Goal: Information Seeking & Learning: Learn about a topic

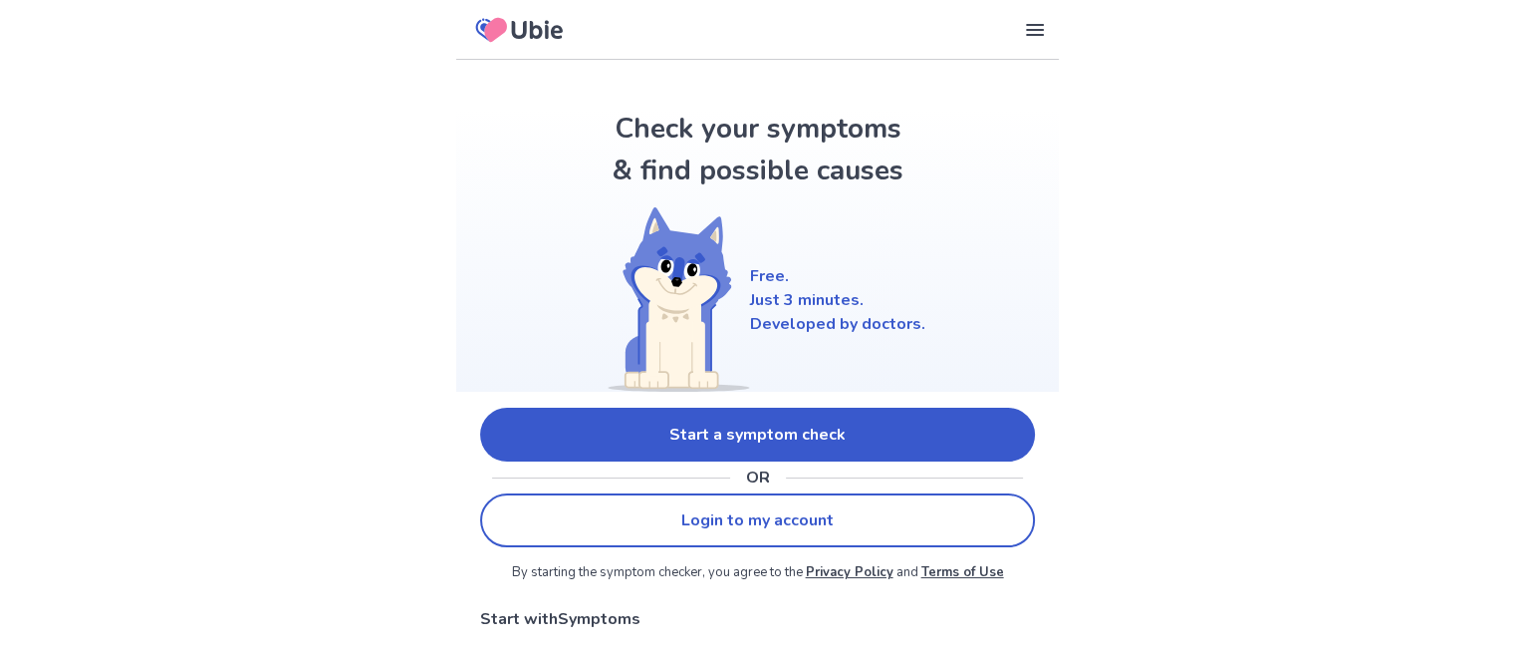
click at [740, 443] on link "Start a symptom check" at bounding box center [757, 434] width 555 height 54
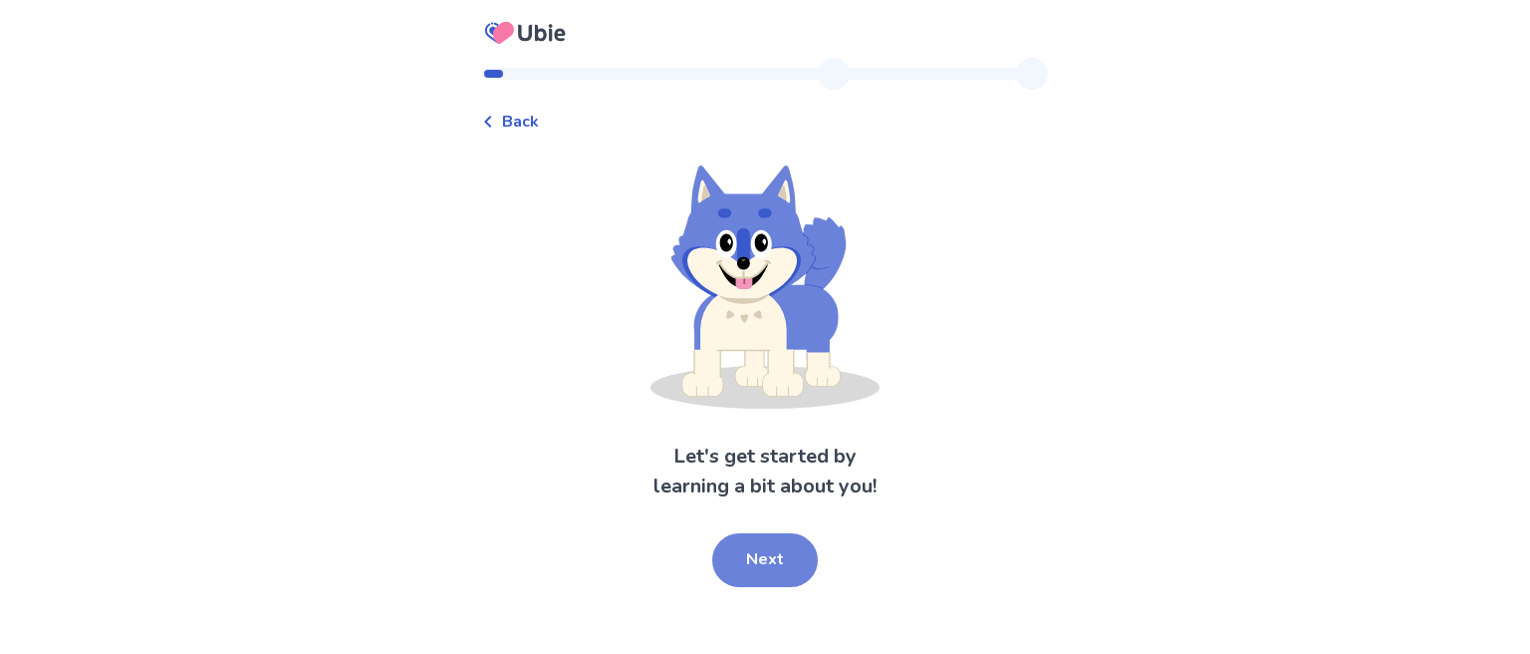
click at [781, 570] on button "Next" at bounding box center [765, 560] width 106 height 54
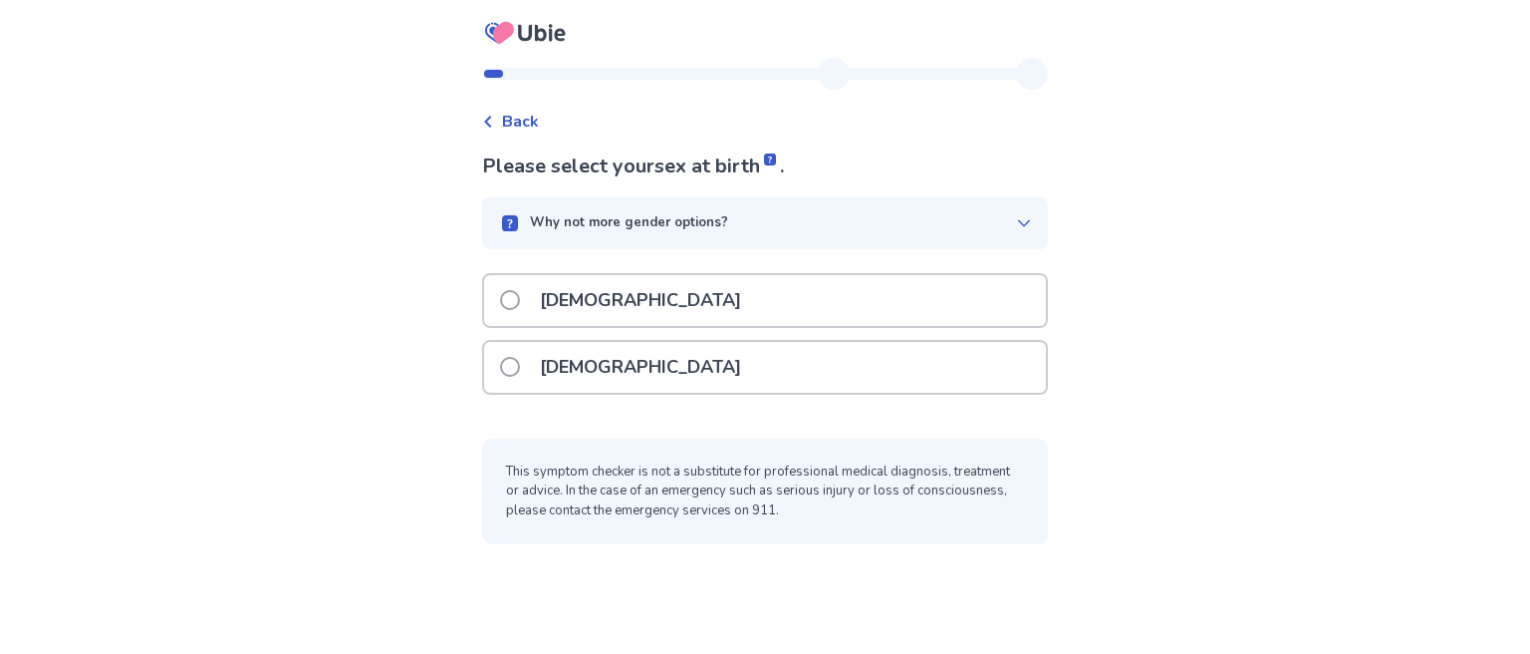
click at [626, 379] on div "[DEMOGRAPHIC_DATA]" at bounding box center [765, 367] width 562 height 51
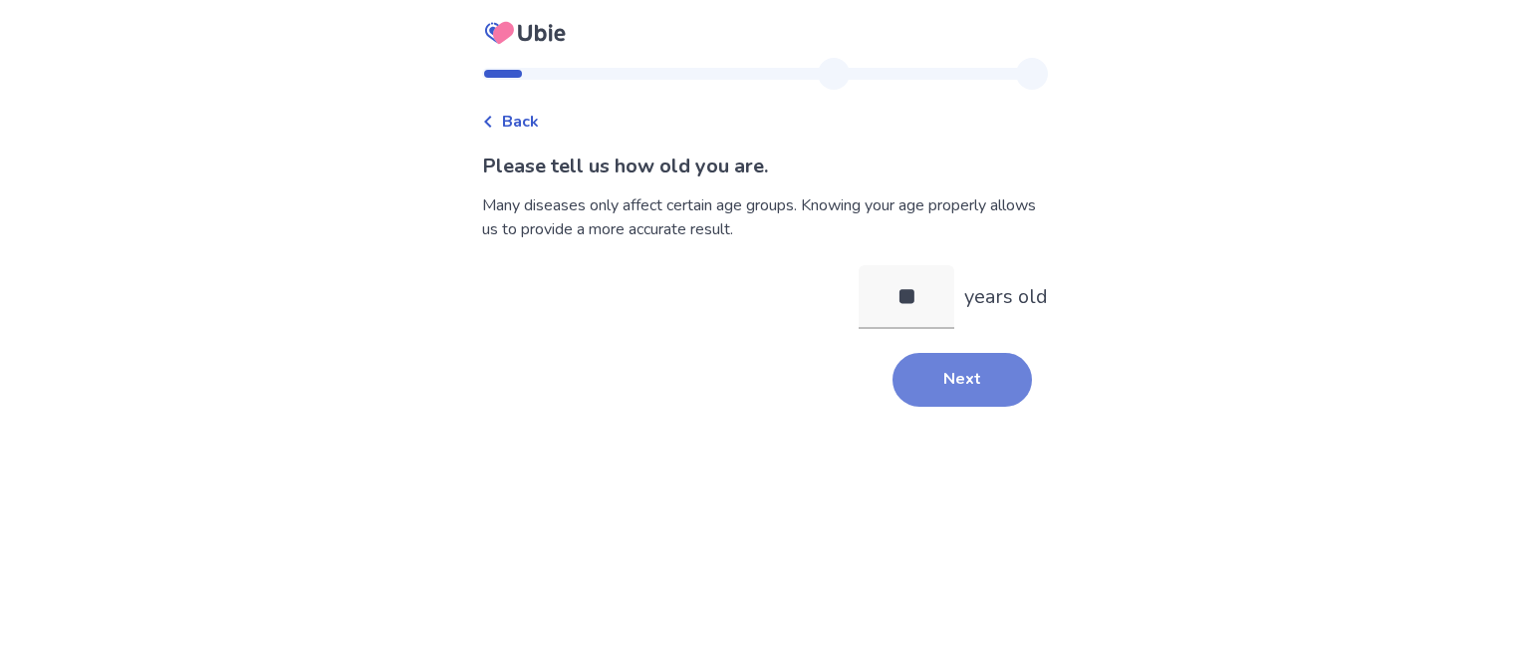
type input "**"
click at [913, 388] on button "Next" at bounding box center [962, 380] width 139 height 54
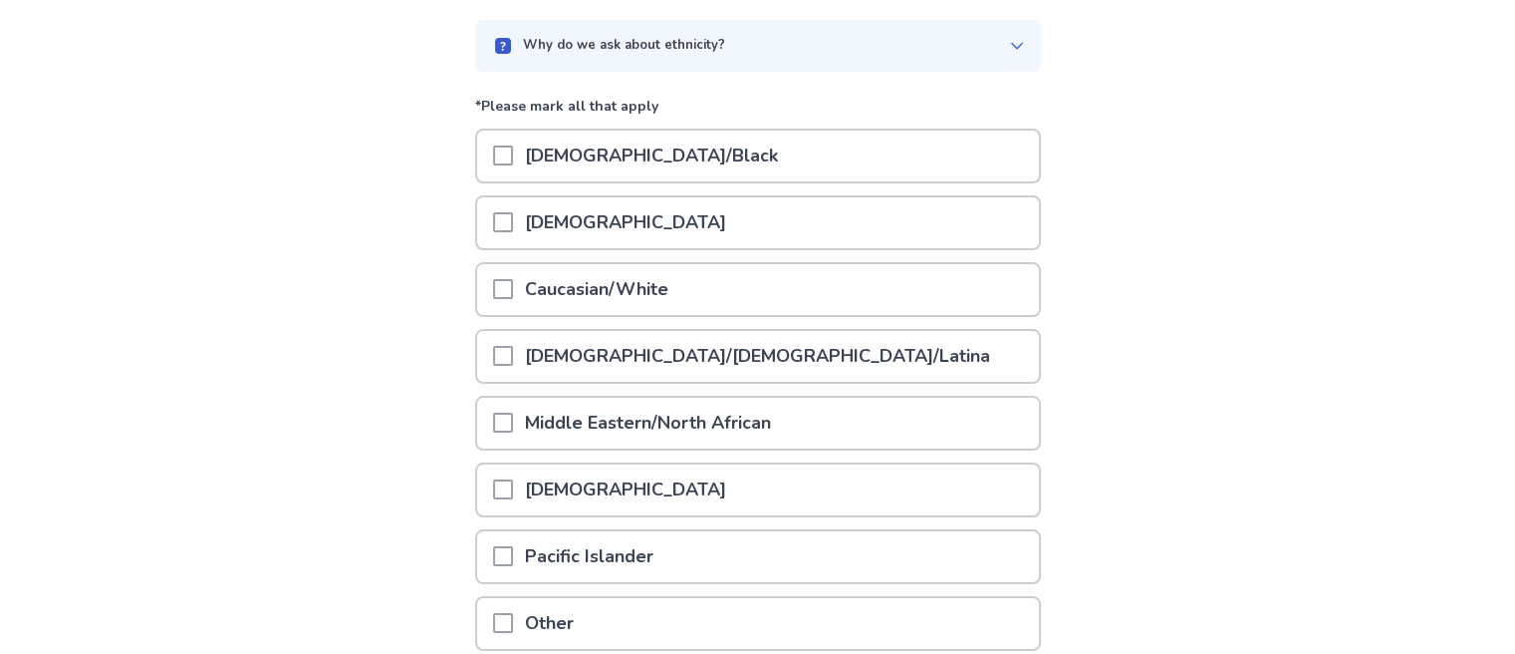
scroll to position [199, 0]
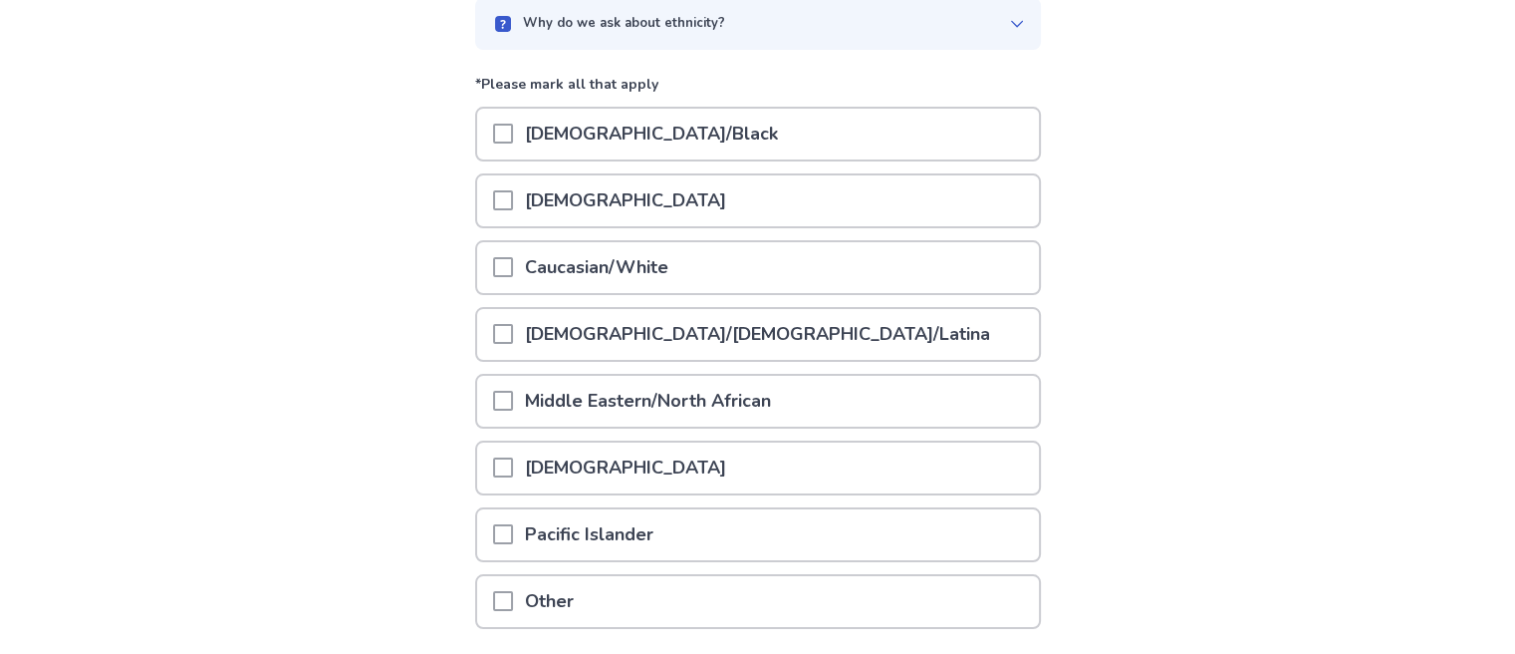
click at [610, 264] on p "Caucasian/White" at bounding box center [596, 267] width 167 height 51
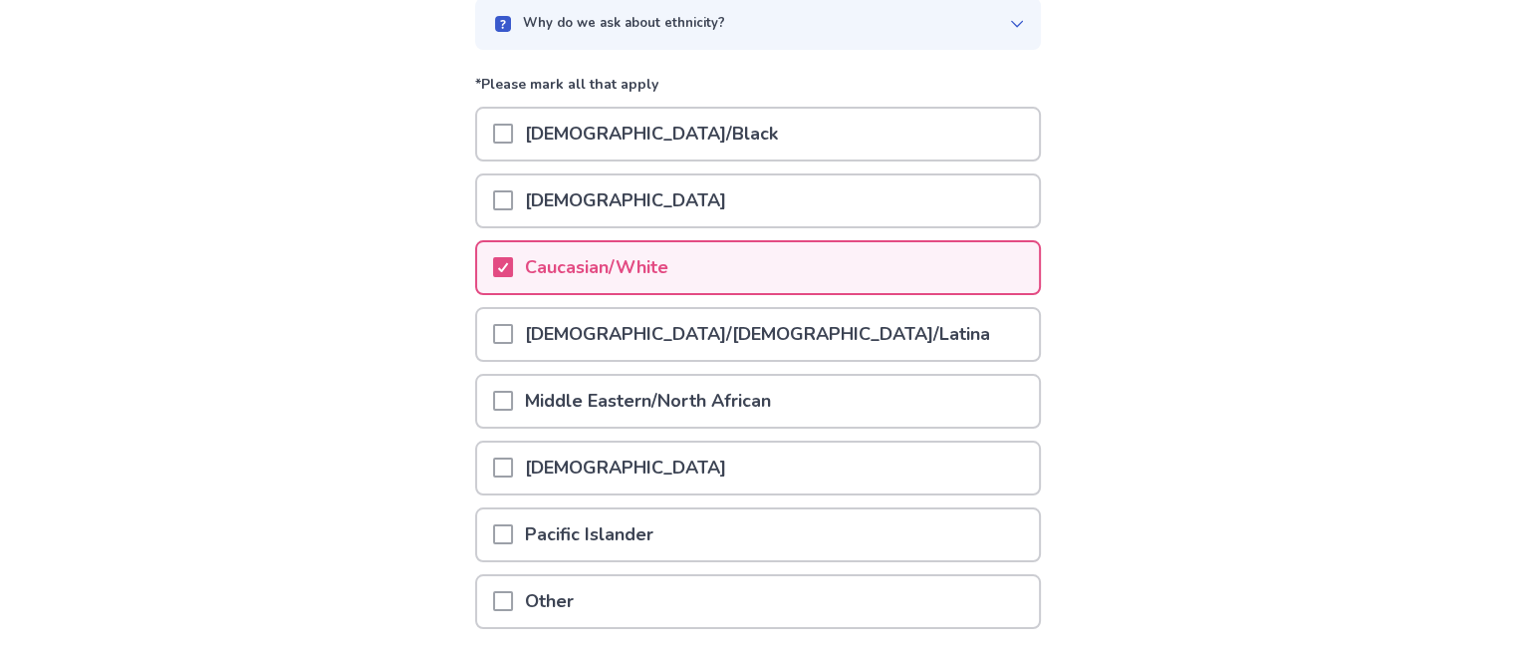
scroll to position [345, 0]
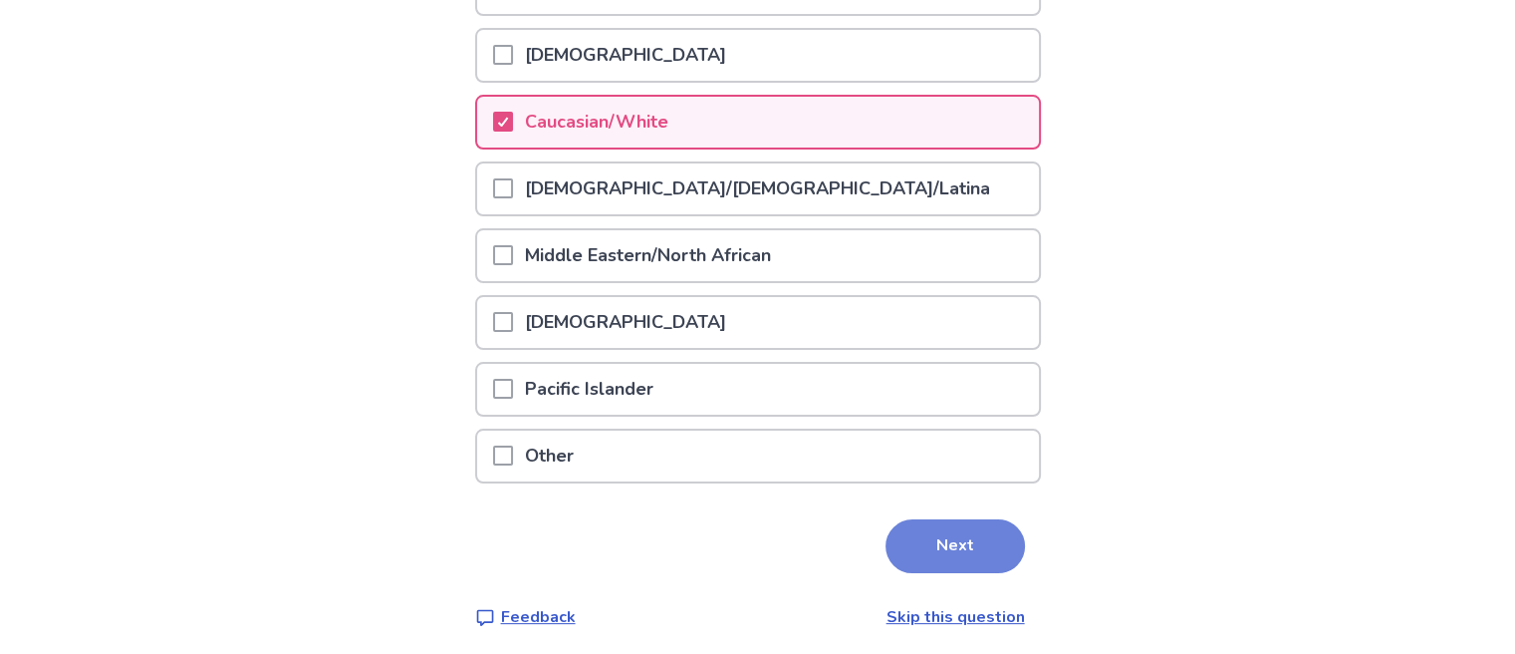
click at [909, 546] on button "Next" at bounding box center [955, 546] width 139 height 54
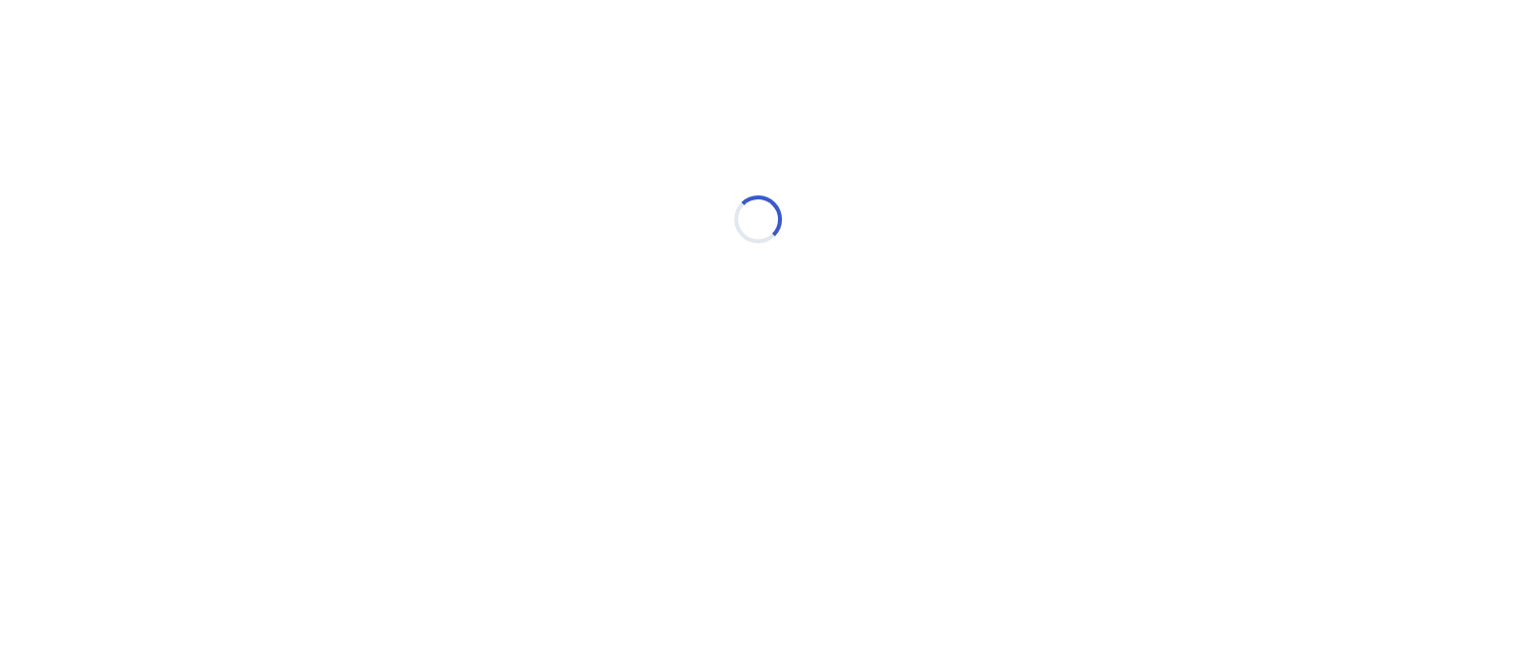
scroll to position [0, 0]
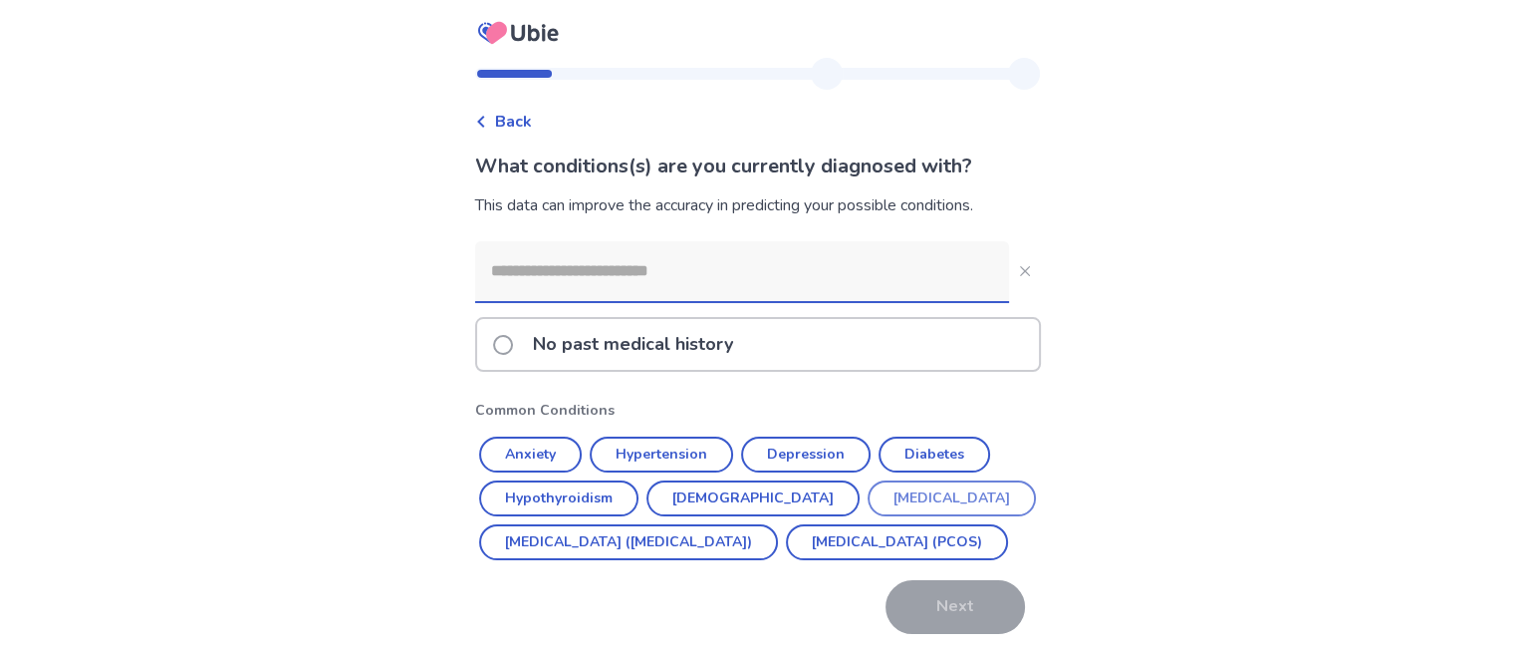
click at [868, 500] on button "Endometriosis" at bounding box center [952, 498] width 168 height 36
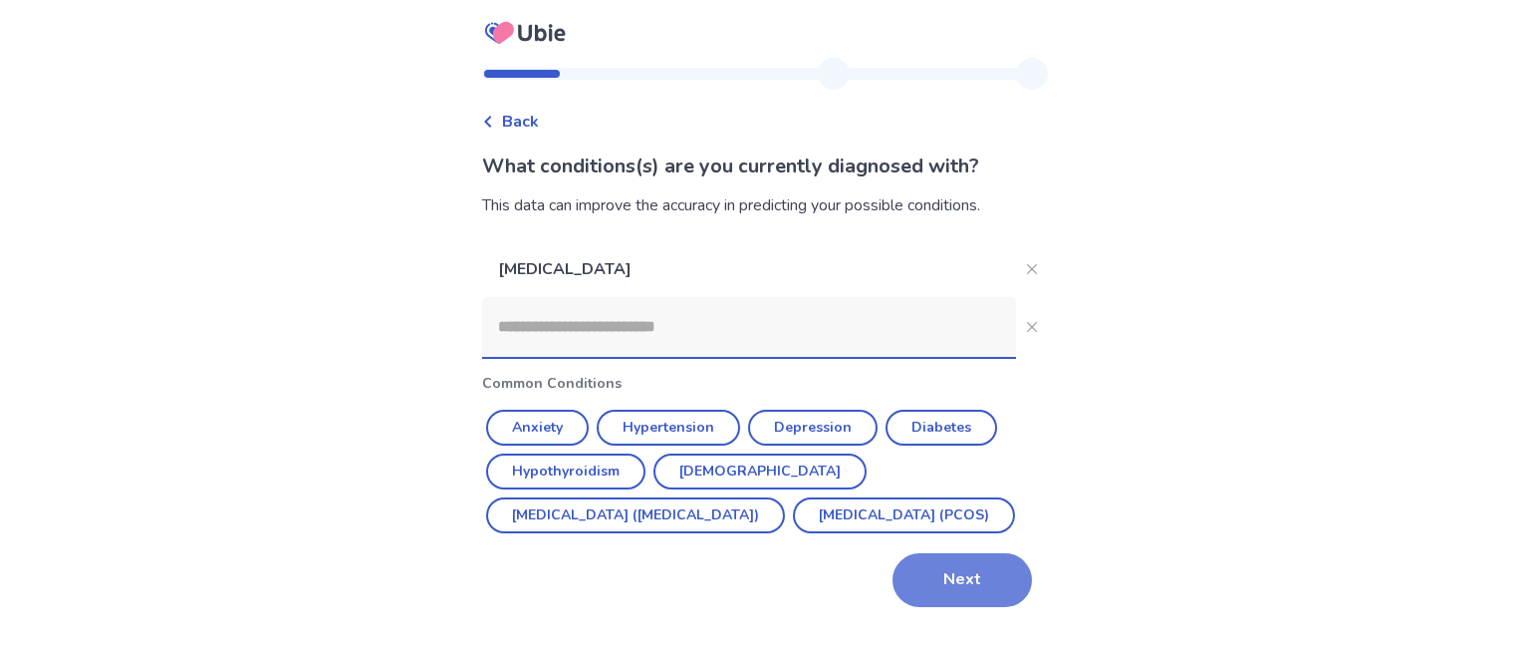
click at [951, 582] on button "Next" at bounding box center [962, 580] width 139 height 54
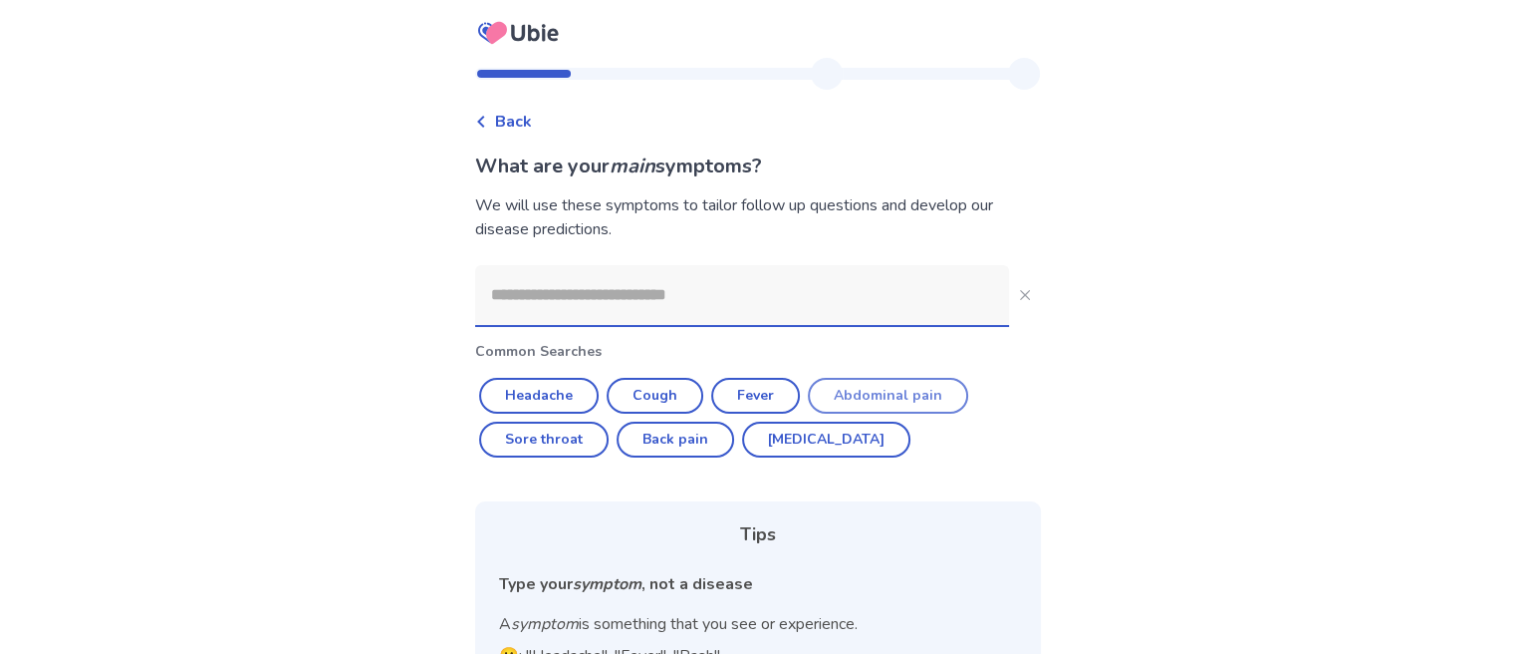
click at [890, 388] on button "Abdominal pain" at bounding box center [888, 396] width 160 height 36
type input "**********"
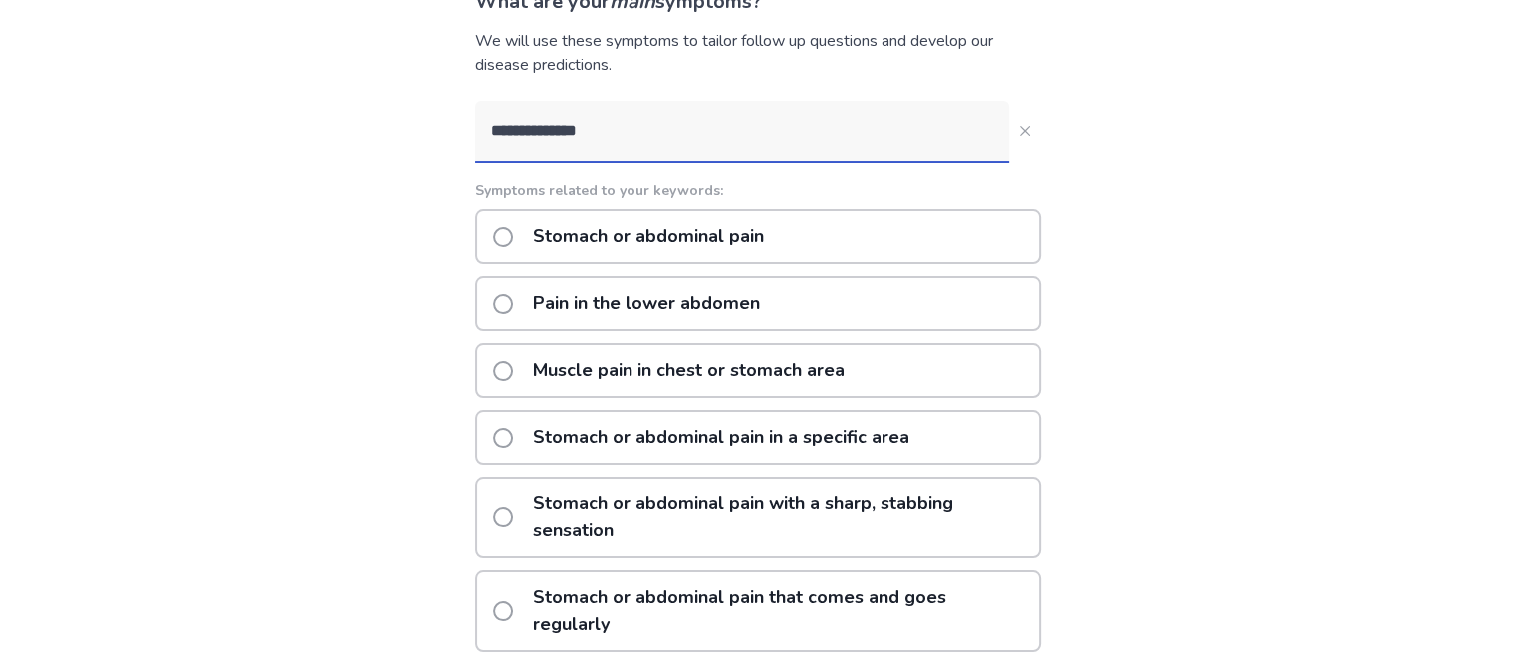
scroll to position [199, 0]
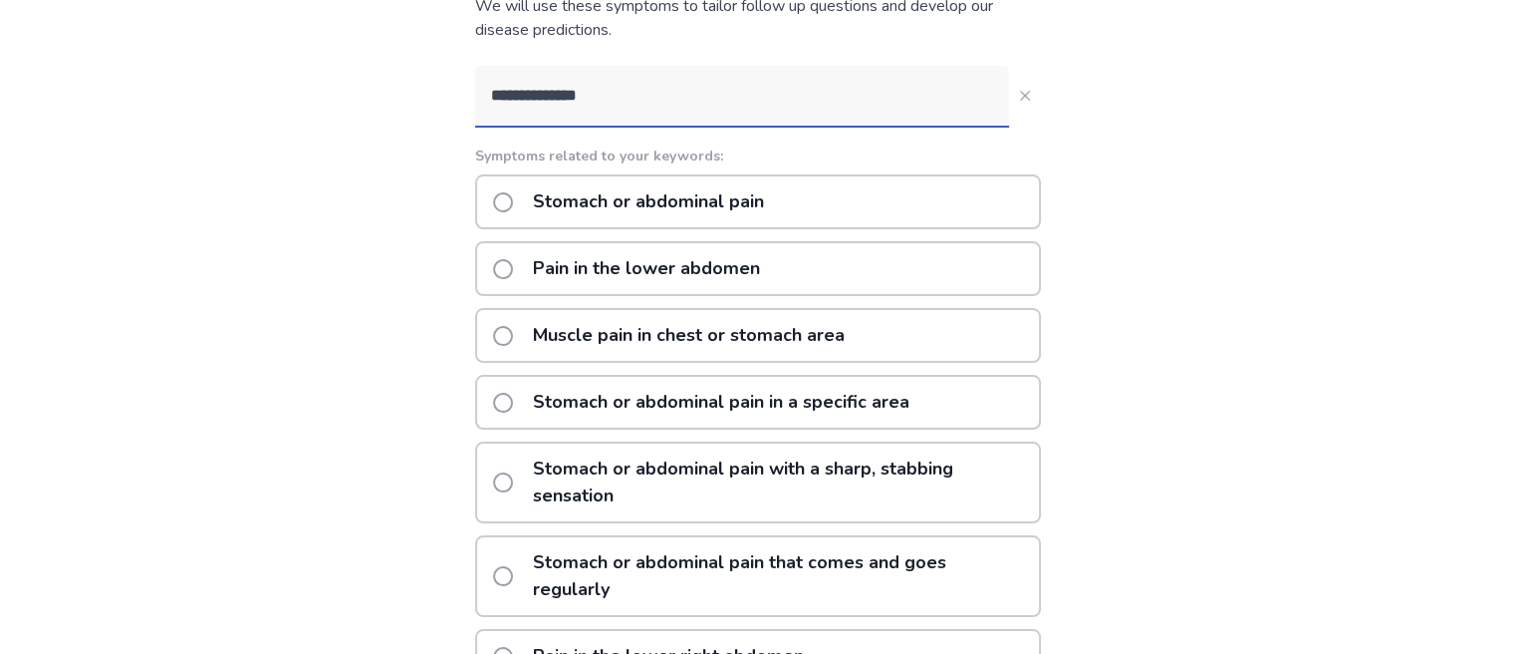
click at [800, 264] on div "Pain in the lower abdomen" at bounding box center [758, 268] width 566 height 55
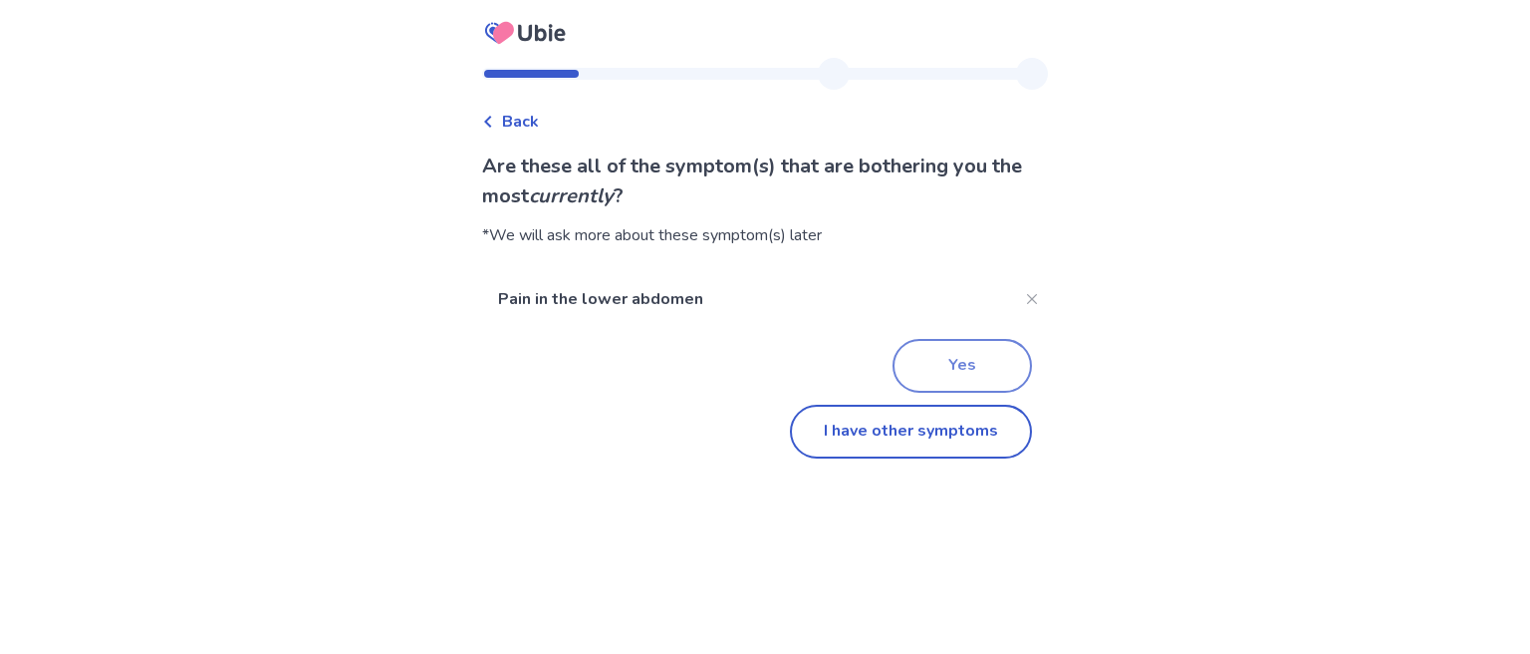
click at [947, 369] on button "Yes" at bounding box center [962, 366] width 139 height 54
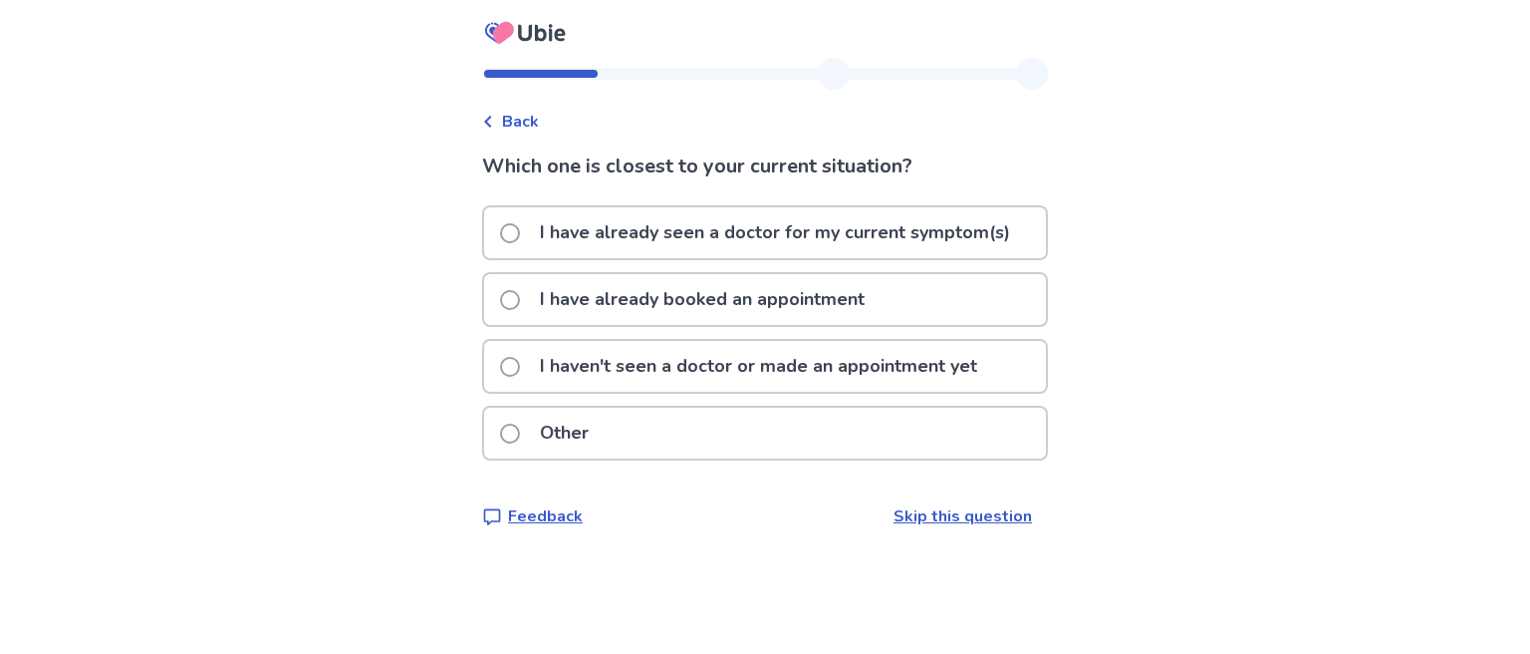
click at [919, 370] on p "I haven't seen a doctor or made an appointment yet" at bounding box center [758, 366] width 461 height 51
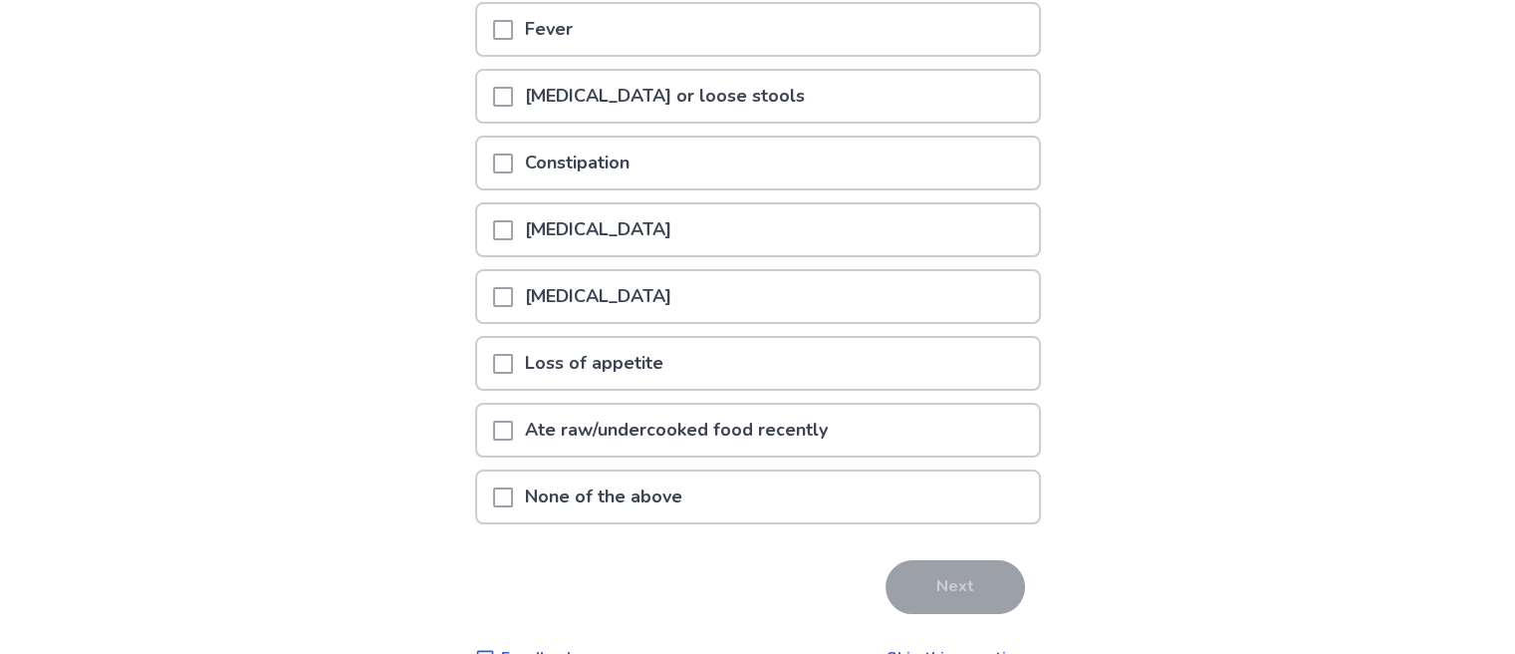
scroll to position [299, 0]
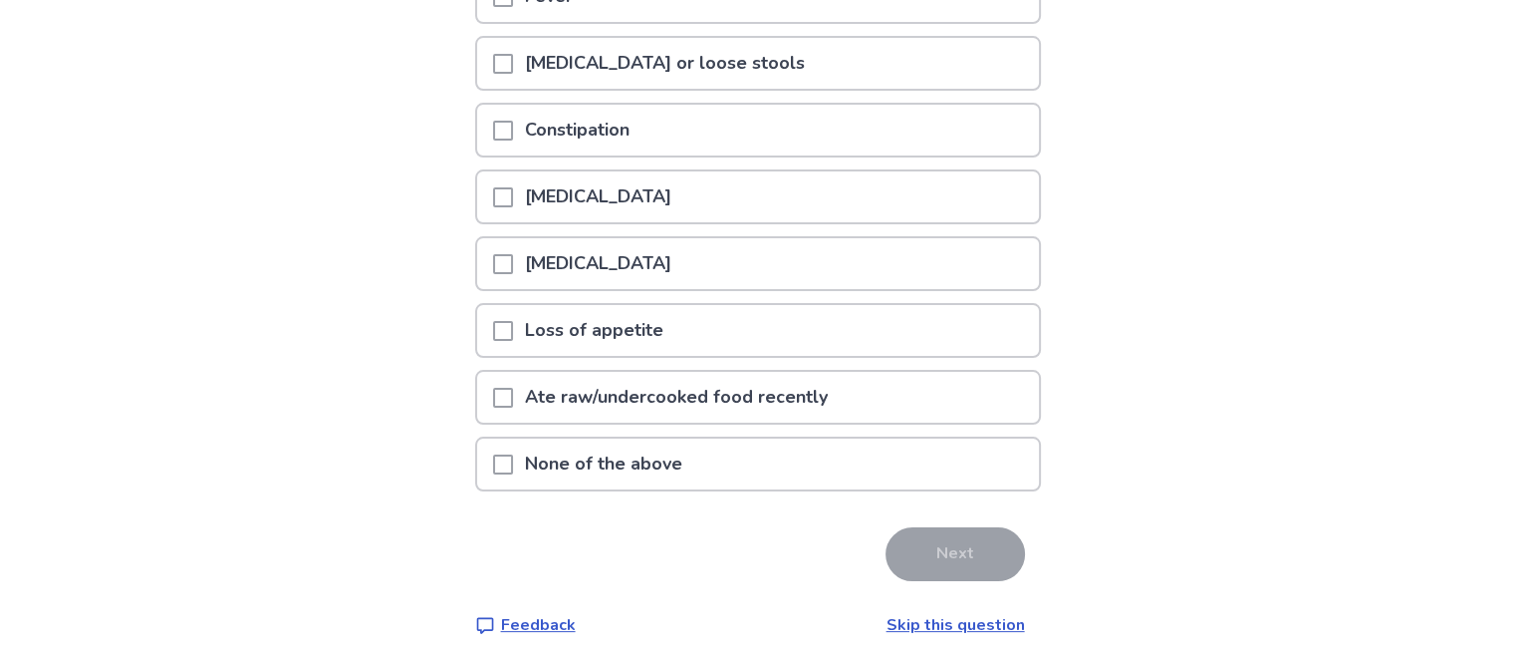
click at [864, 454] on div "None of the above" at bounding box center [758, 463] width 562 height 51
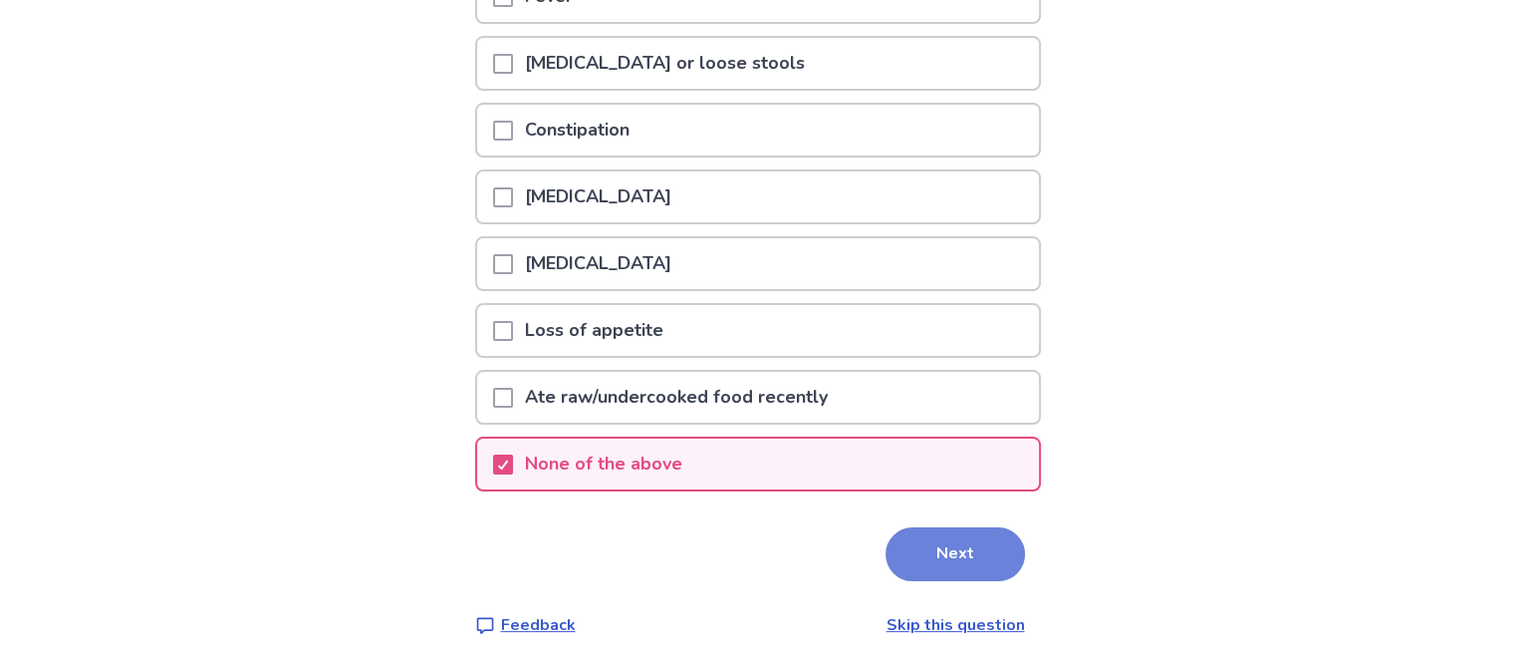
click at [939, 564] on button "Next" at bounding box center [955, 554] width 139 height 54
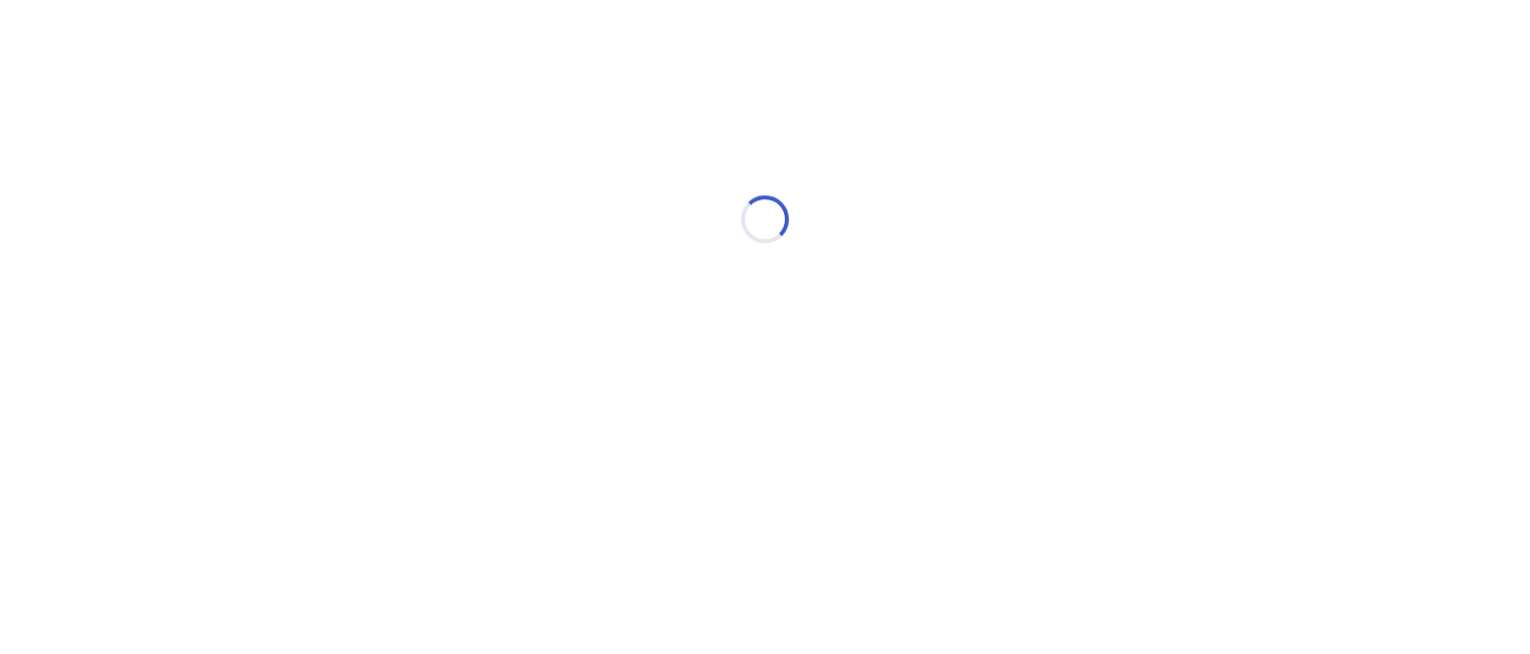
select select "*"
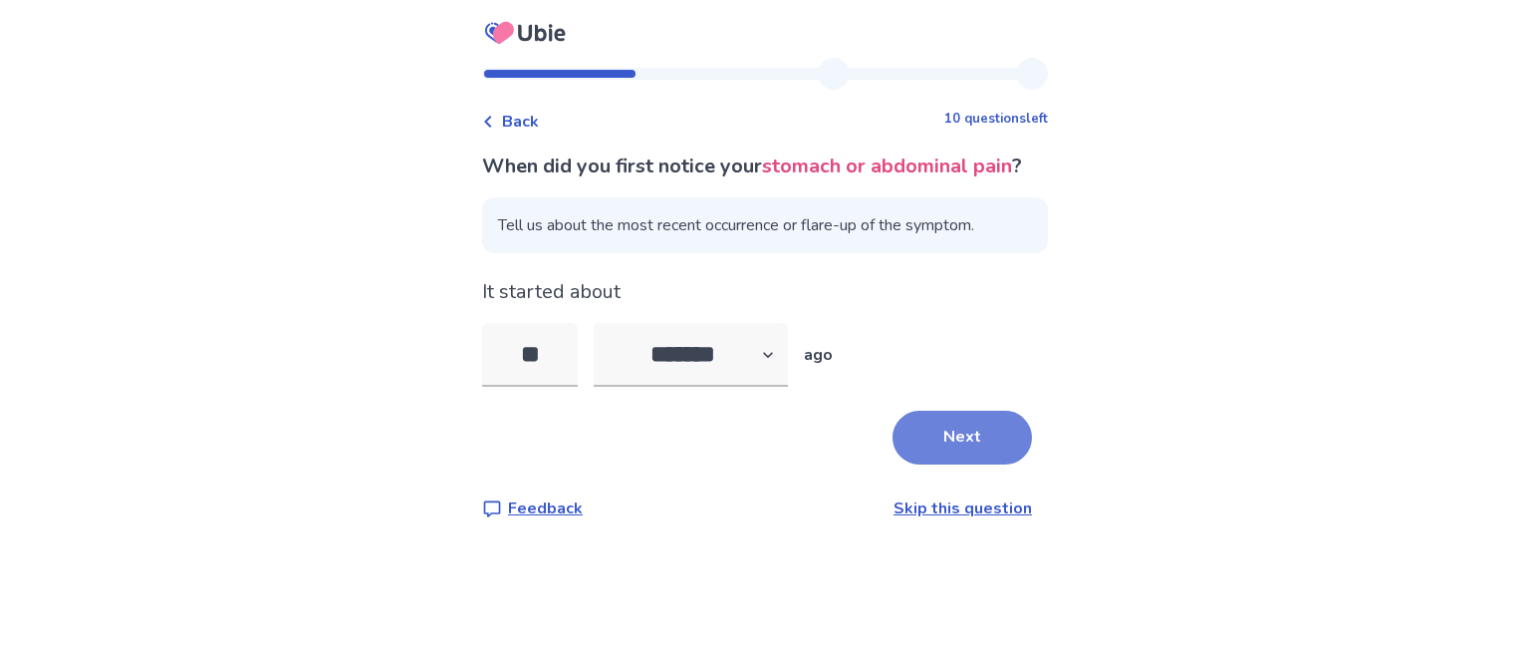
type input "**"
click at [958, 463] on button "Next" at bounding box center [962, 437] width 139 height 54
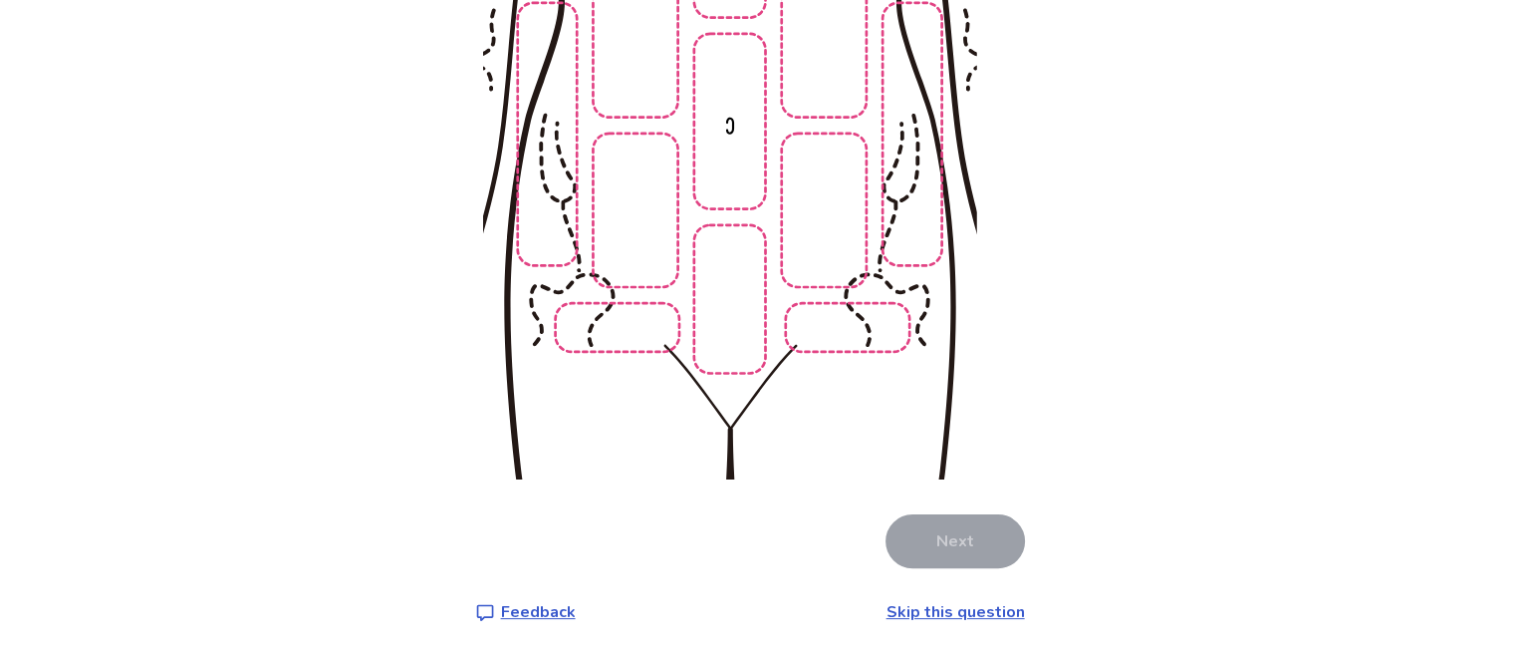
scroll to position [406, 0]
click at [720, 336] on img at bounding box center [729, 143] width 1018 height 689
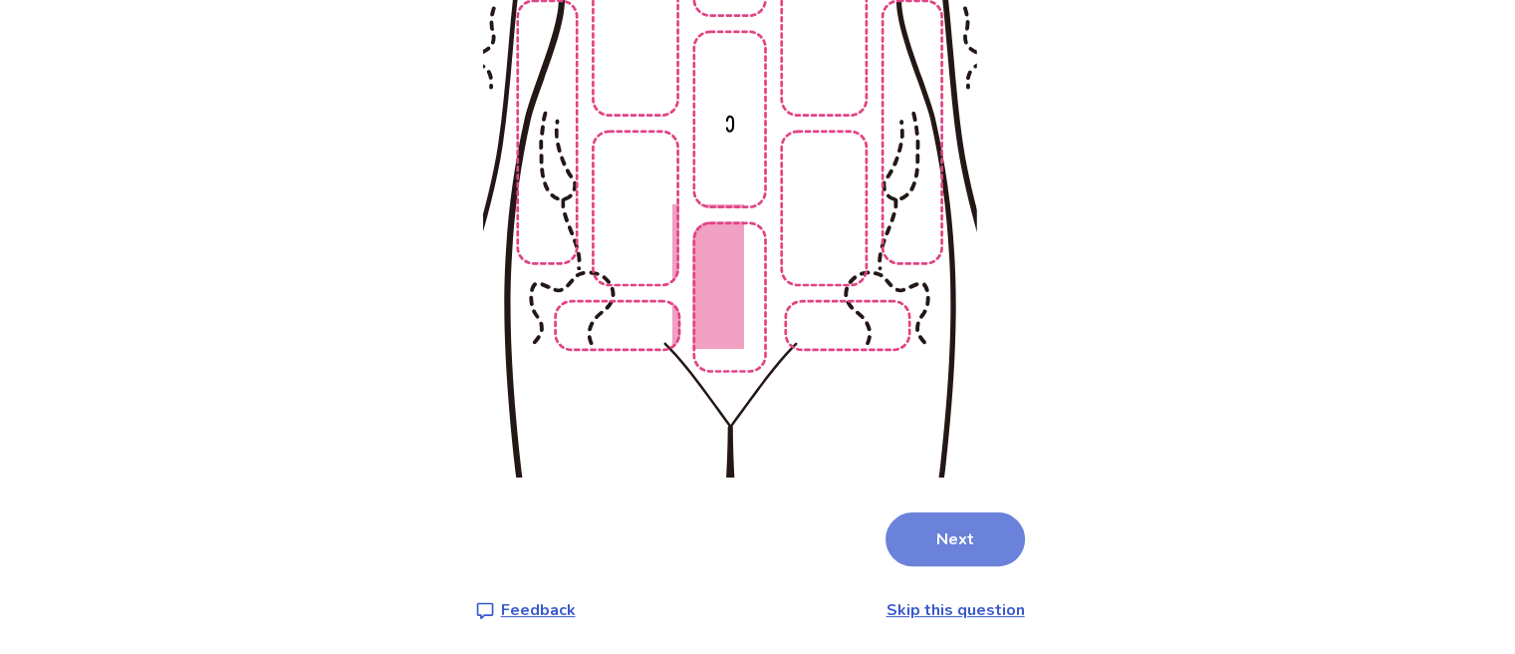
click at [930, 545] on button "Next" at bounding box center [955, 539] width 139 height 54
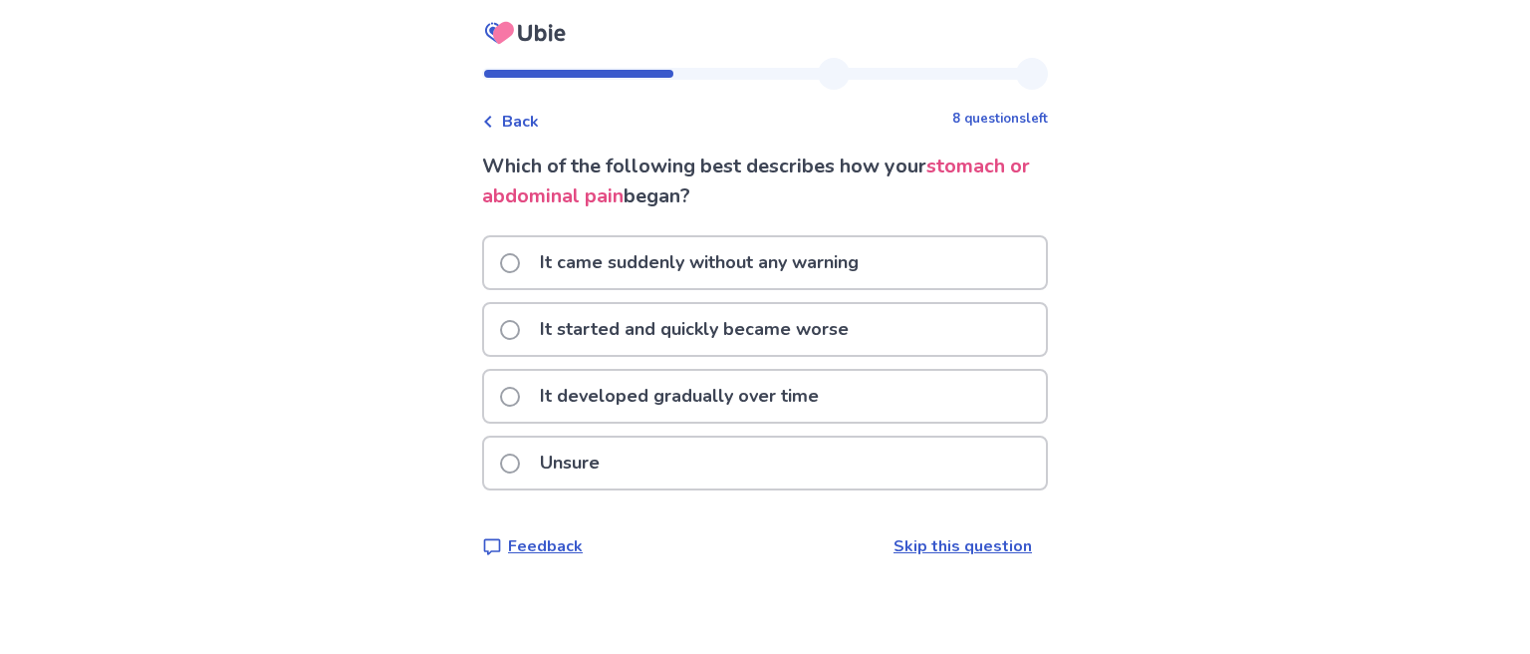
click at [929, 540] on link "Skip this question" at bounding box center [963, 546] width 138 height 22
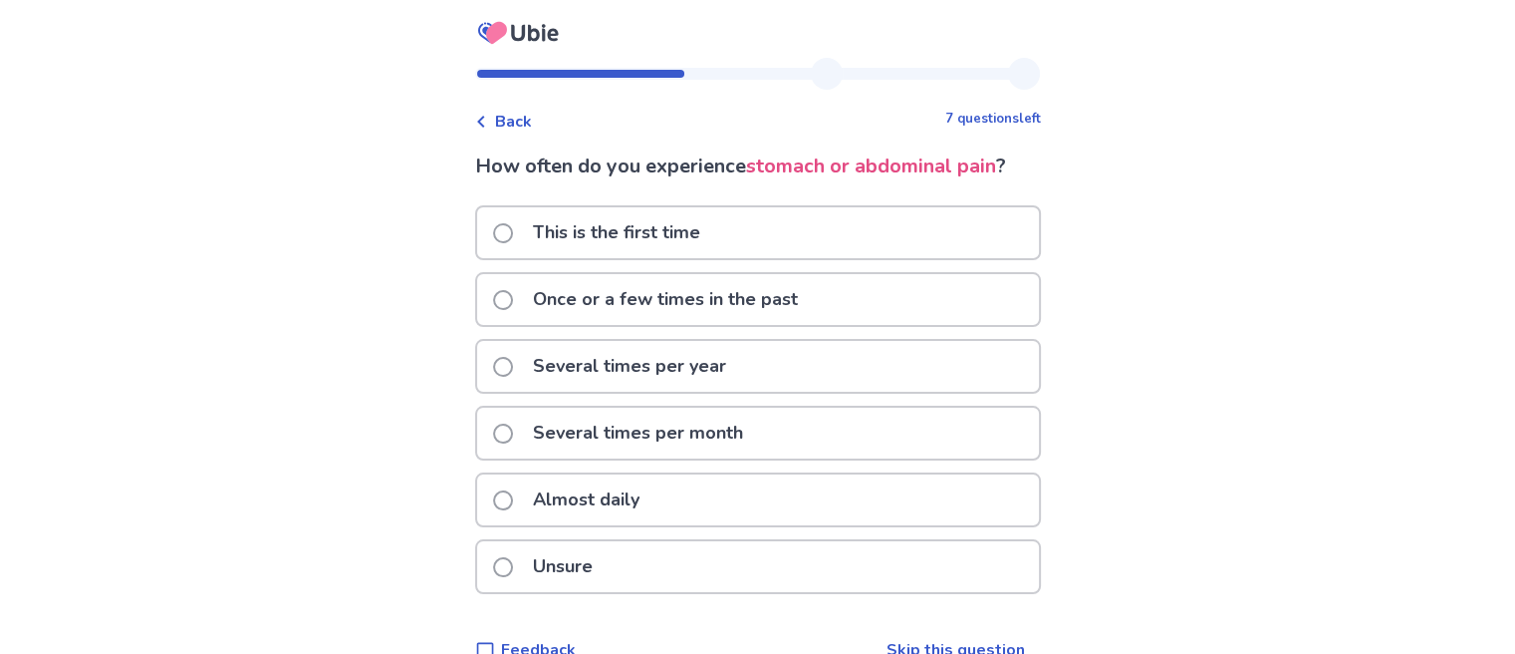
click at [937, 639] on link "Skip this question" at bounding box center [956, 650] width 138 height 22
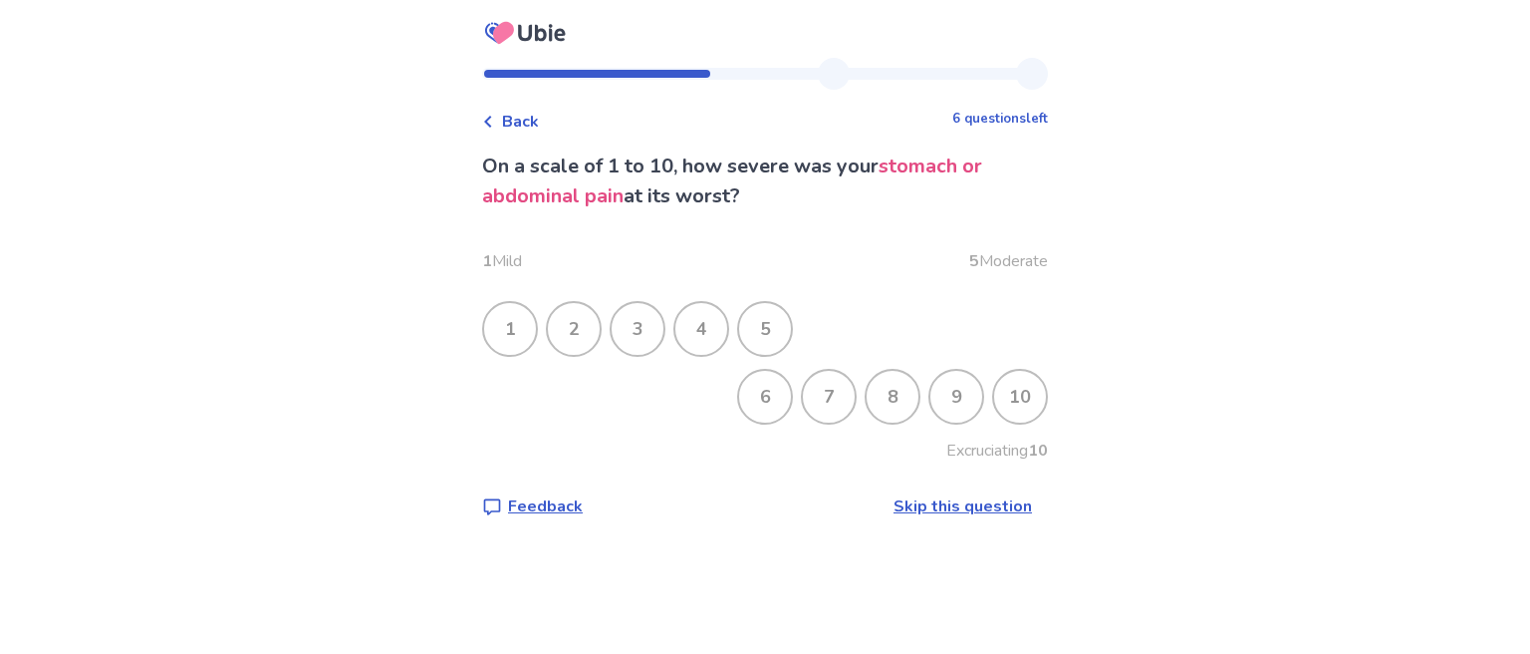
click at [766, 396] on div "6" at bounding box center [765, 397] width 52 height 52
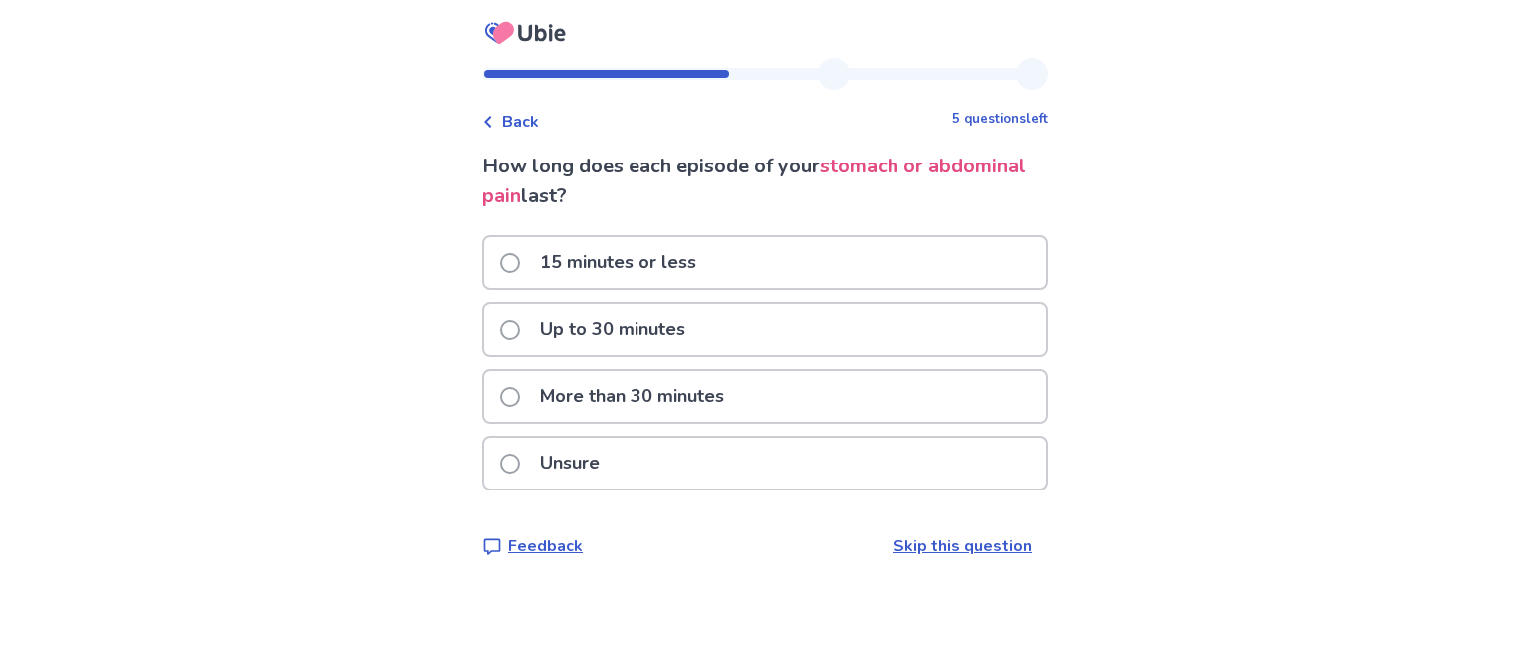
click at [936, 551] on link "Skip this question" at bounding box center [963, 546] width 138 height 22
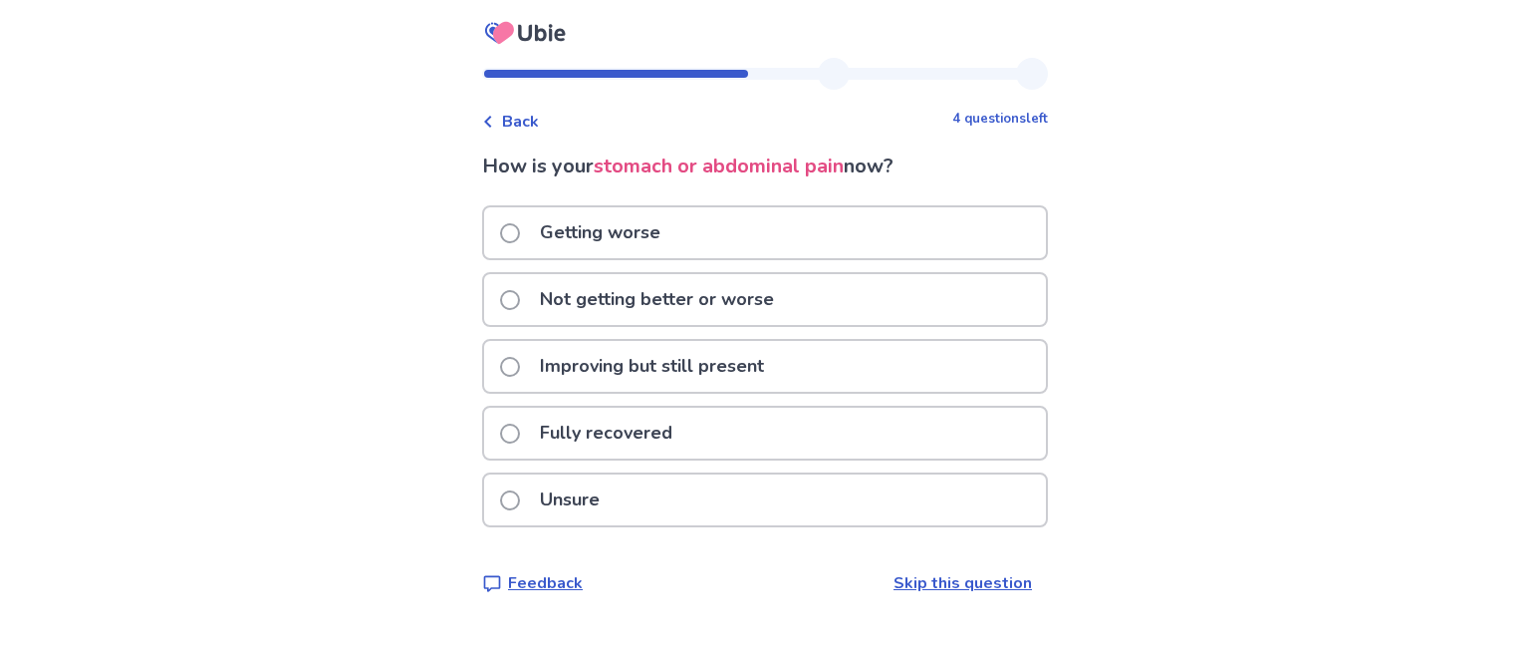
click at [940, 574] on link "Skip this question" at bounding box center [963, 583] width 138 height 22
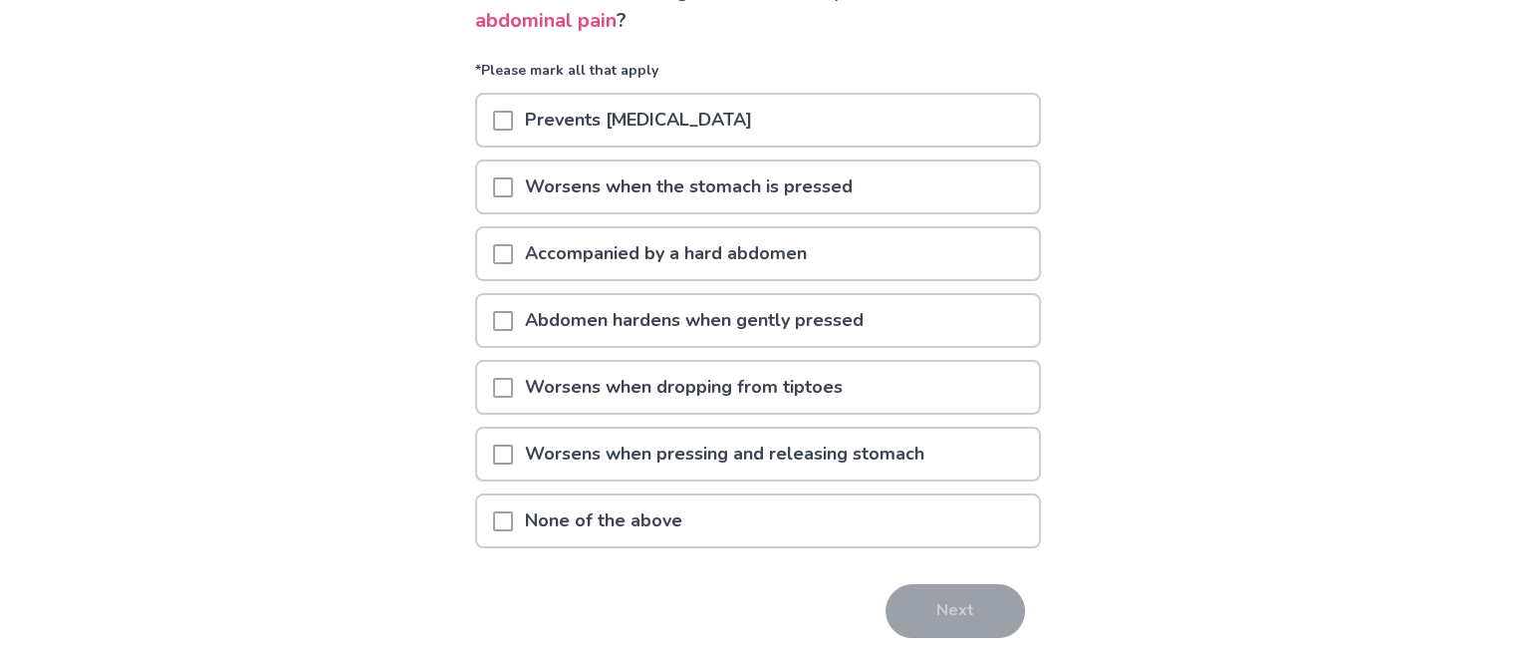
scroll to position [241, 0]
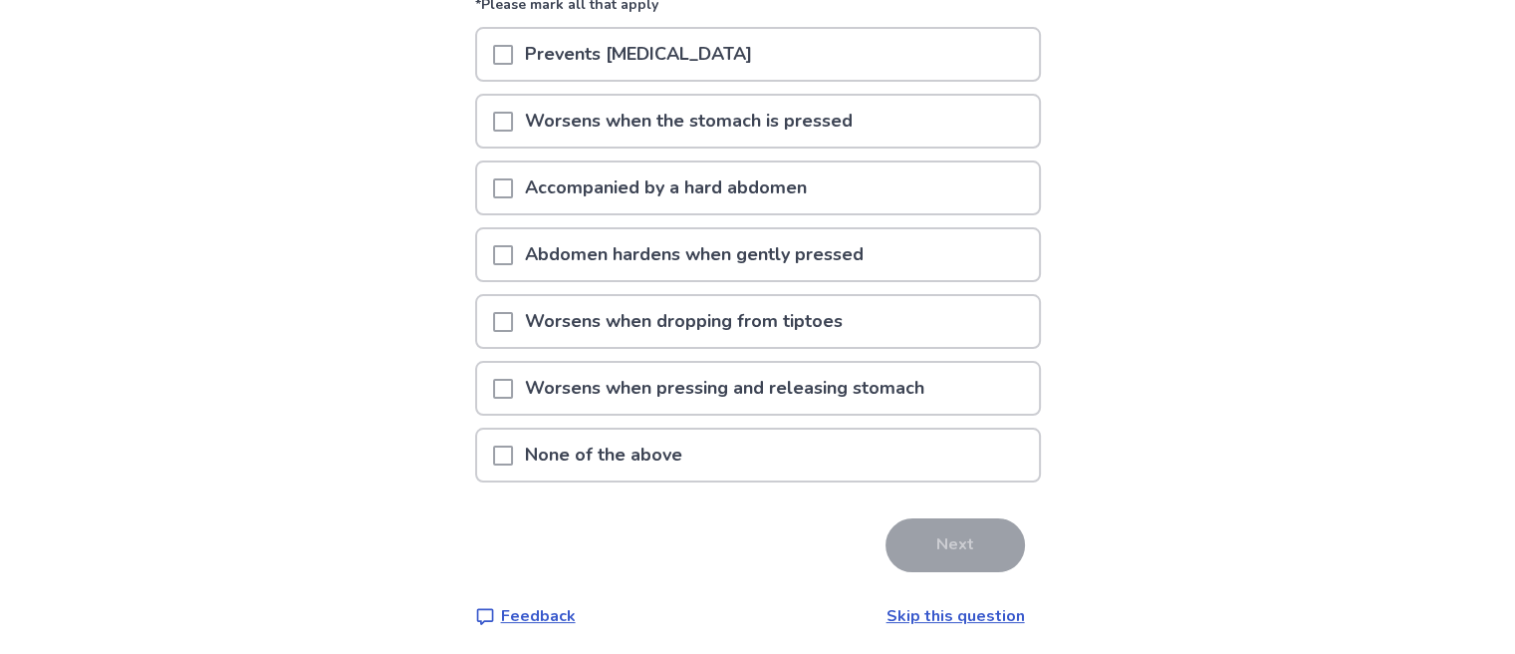
click at [937, 605] on link "Skip this question" at bounding box center [956, 616] width 138 height 22
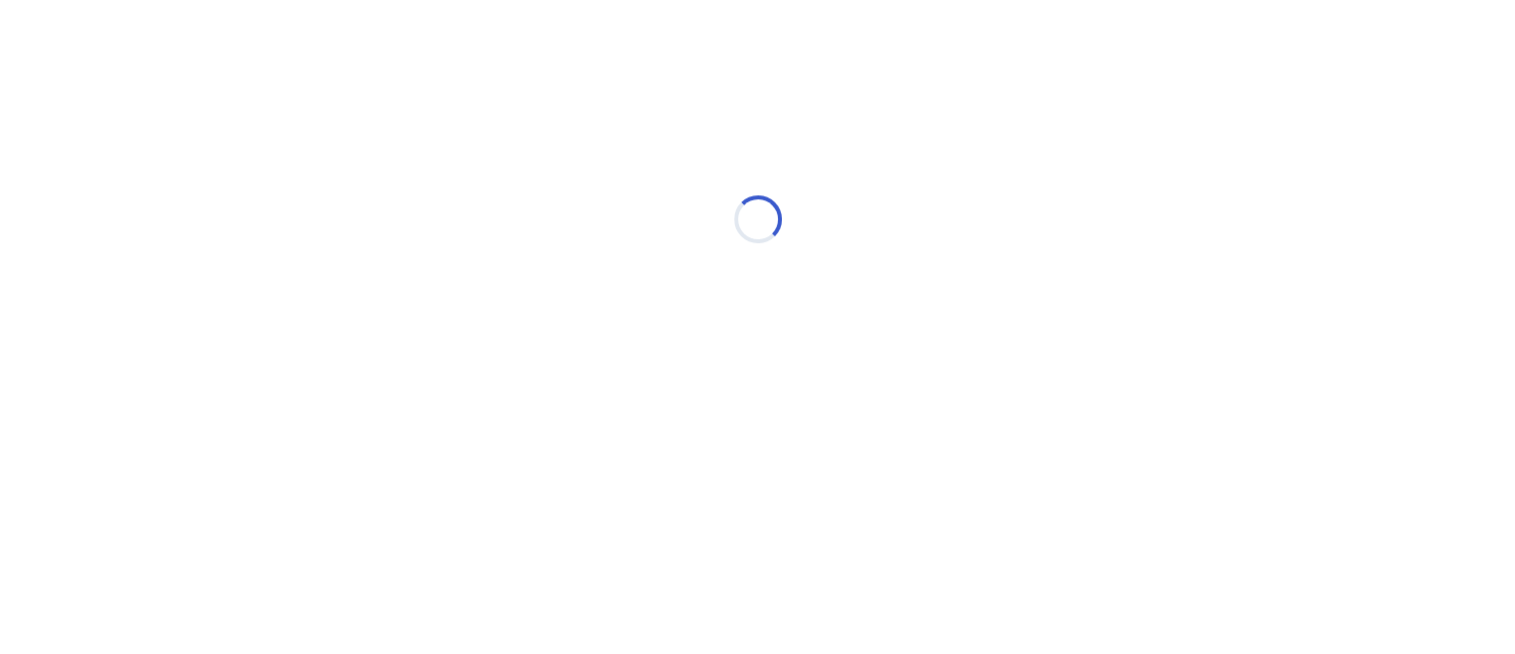
scroll to position [0, 0]
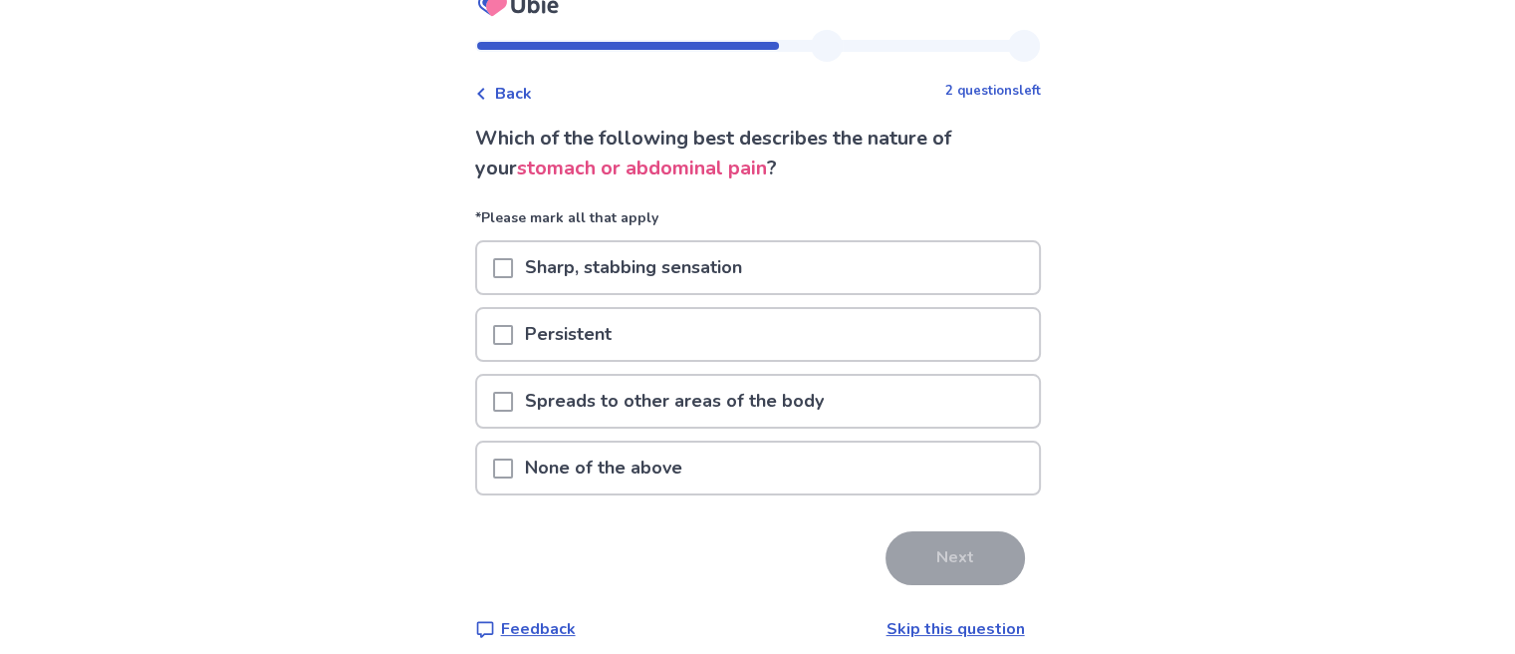
scroll to position [44, 0]
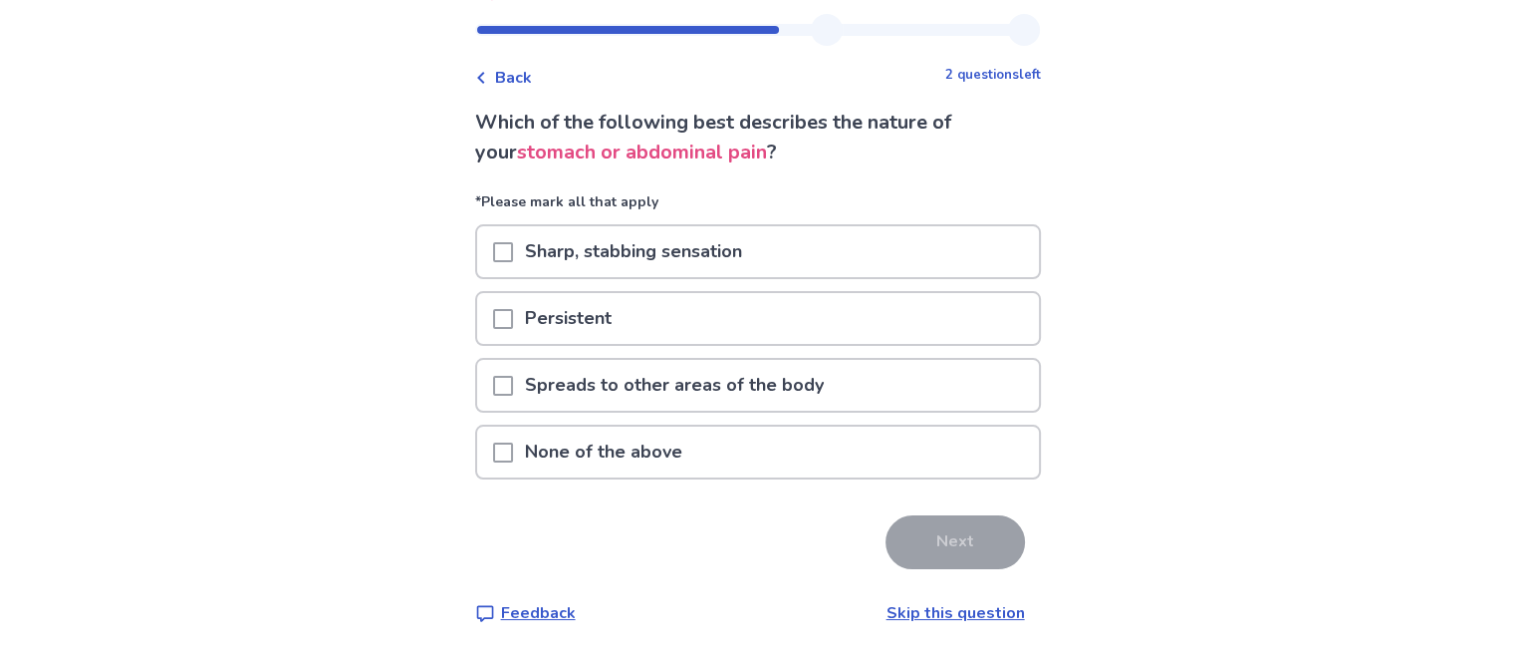
click at [936, 605] on link "Skip this question" at bounding box center [956, 613] width 138 height 22
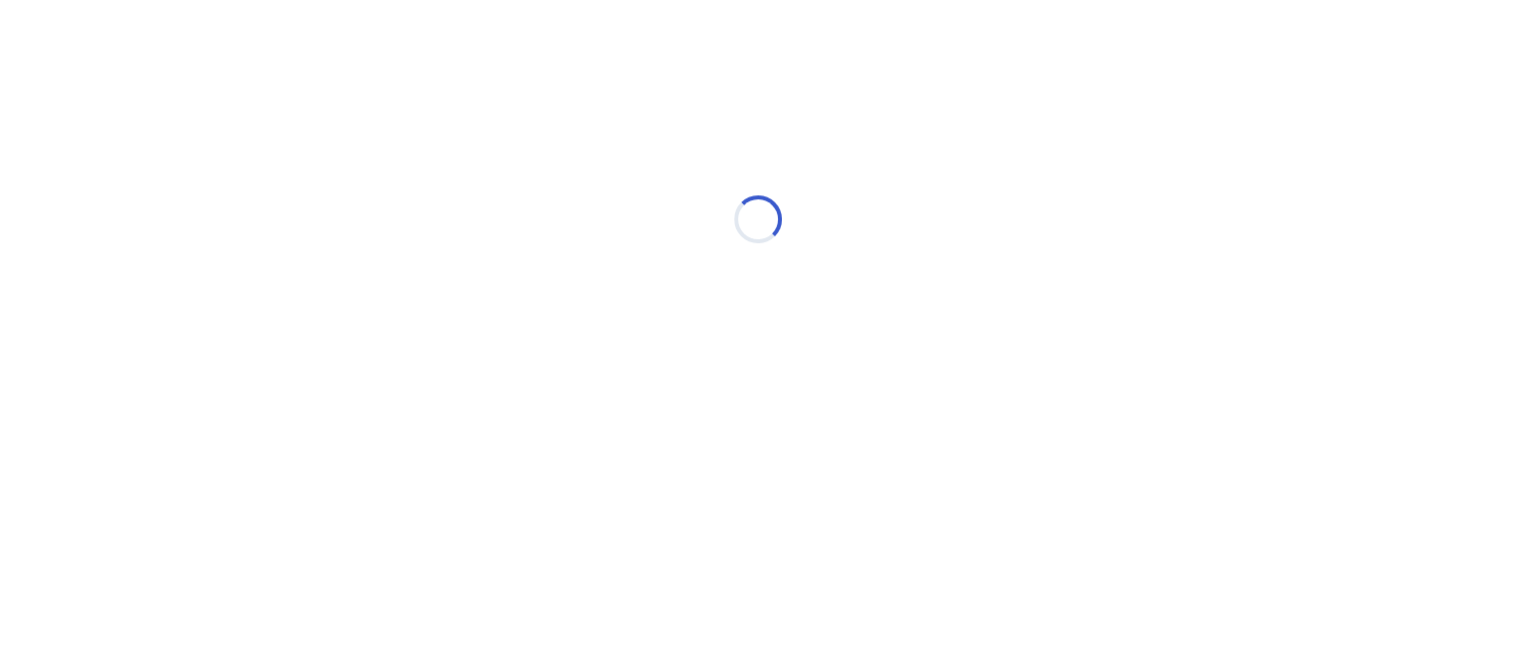
scroll to position [0, 0]
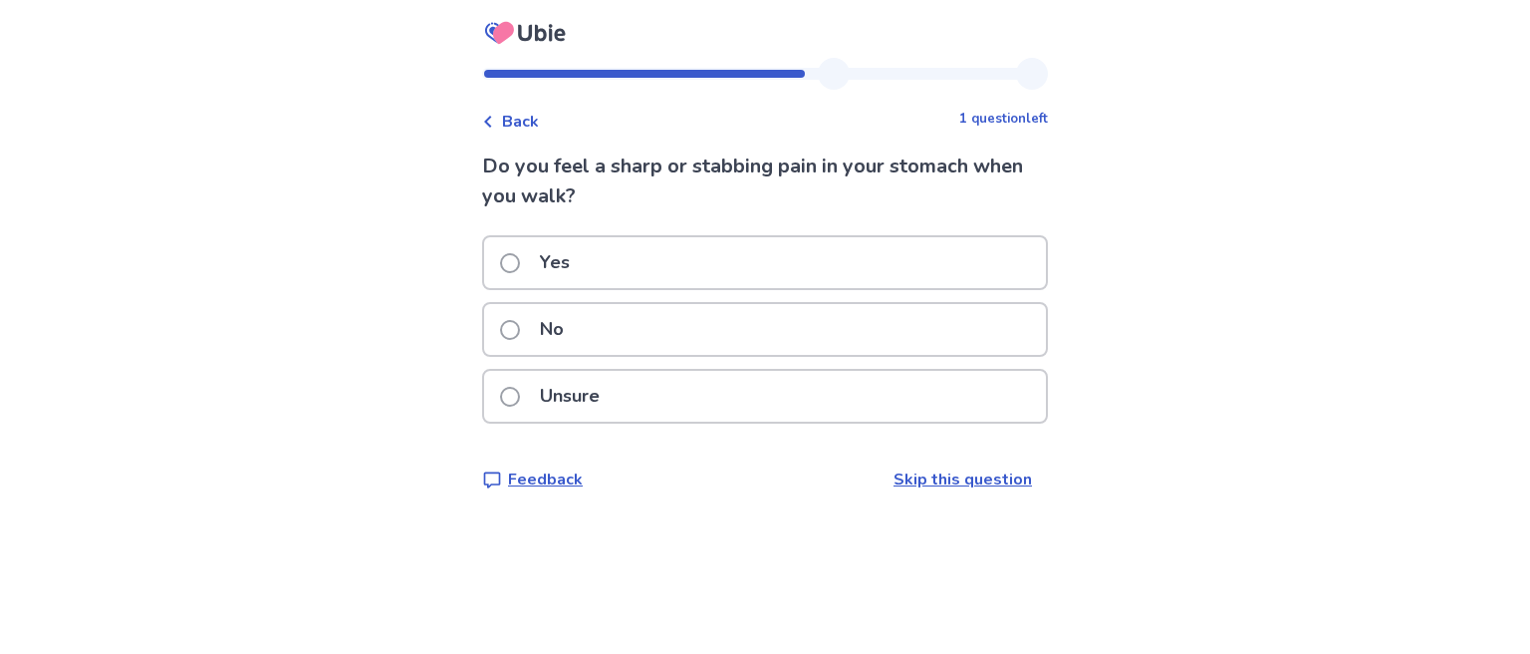
click at [938, 473] on link "Skip this question" at bounding box center [963, 479] width 138 height 22
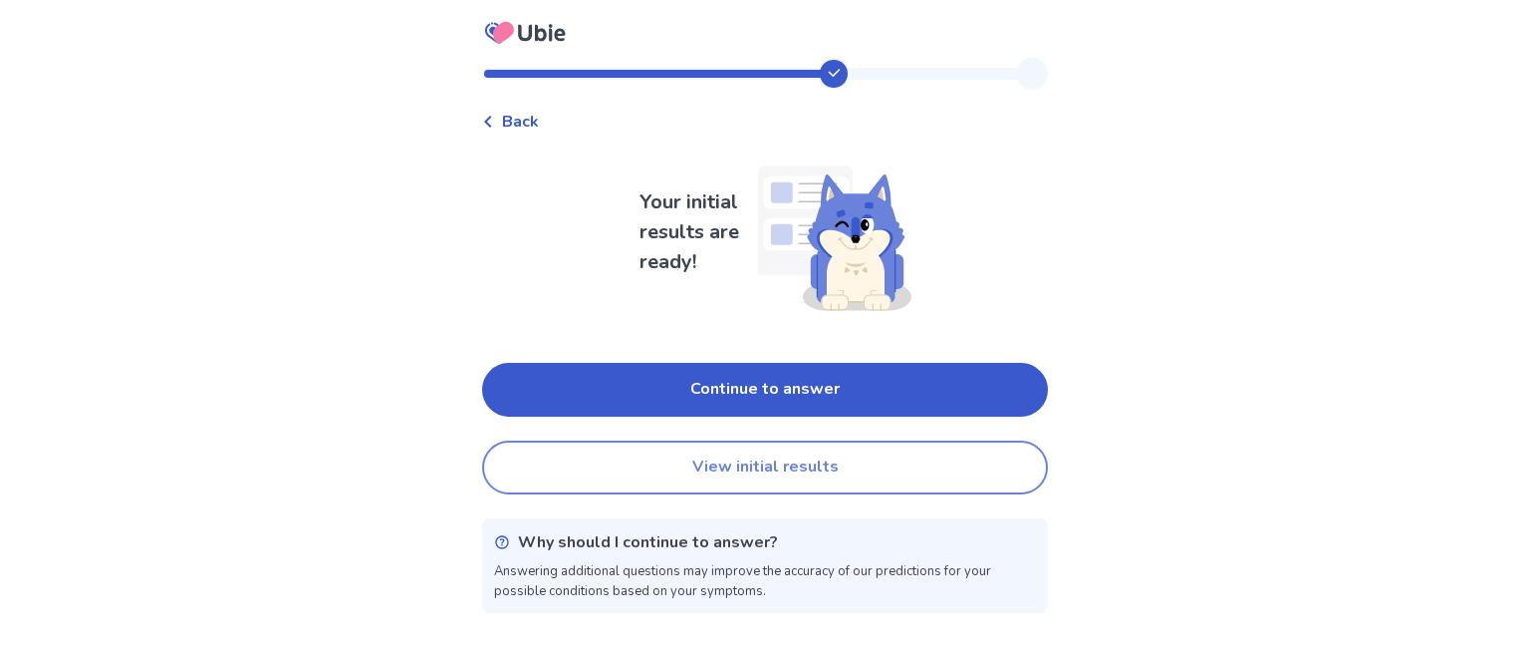
click at [814, 483] on button "View initial results" at bounding box center [765, 467] width 566 height 54
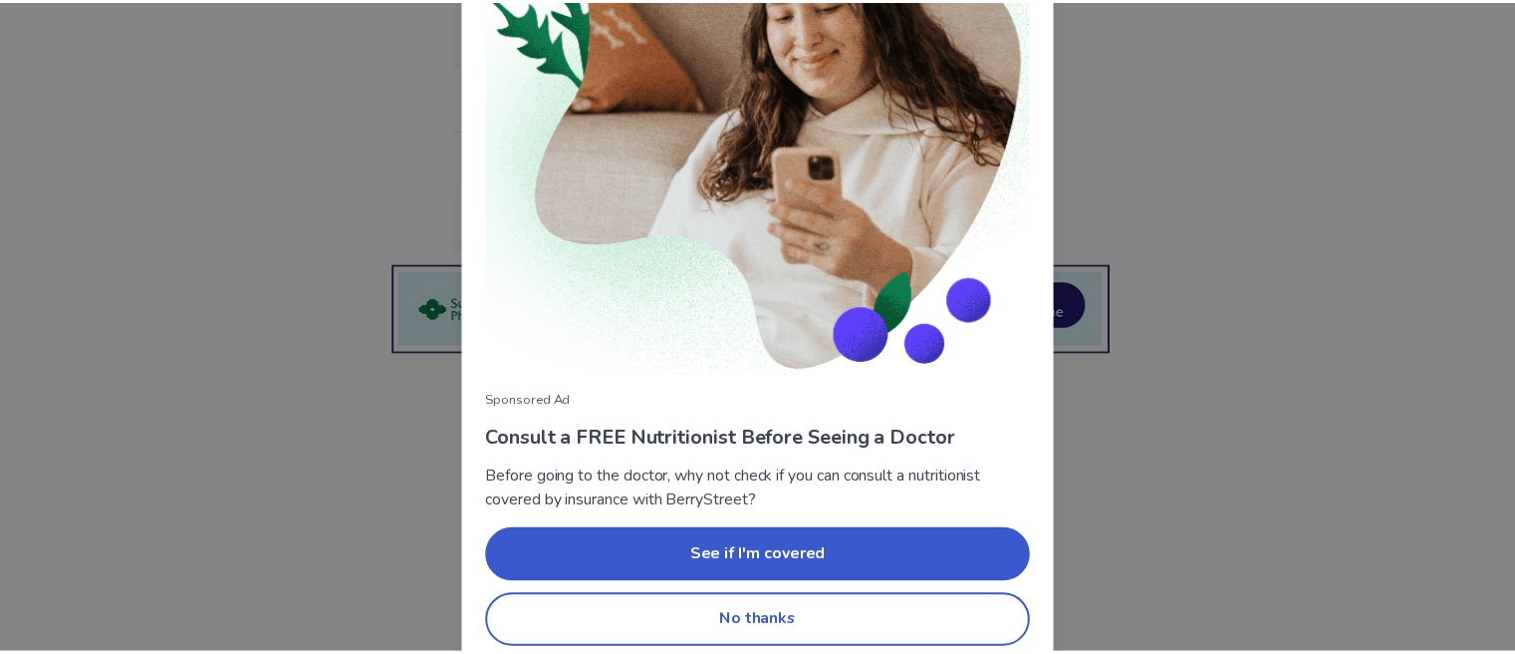
scroll to position [217, 0]
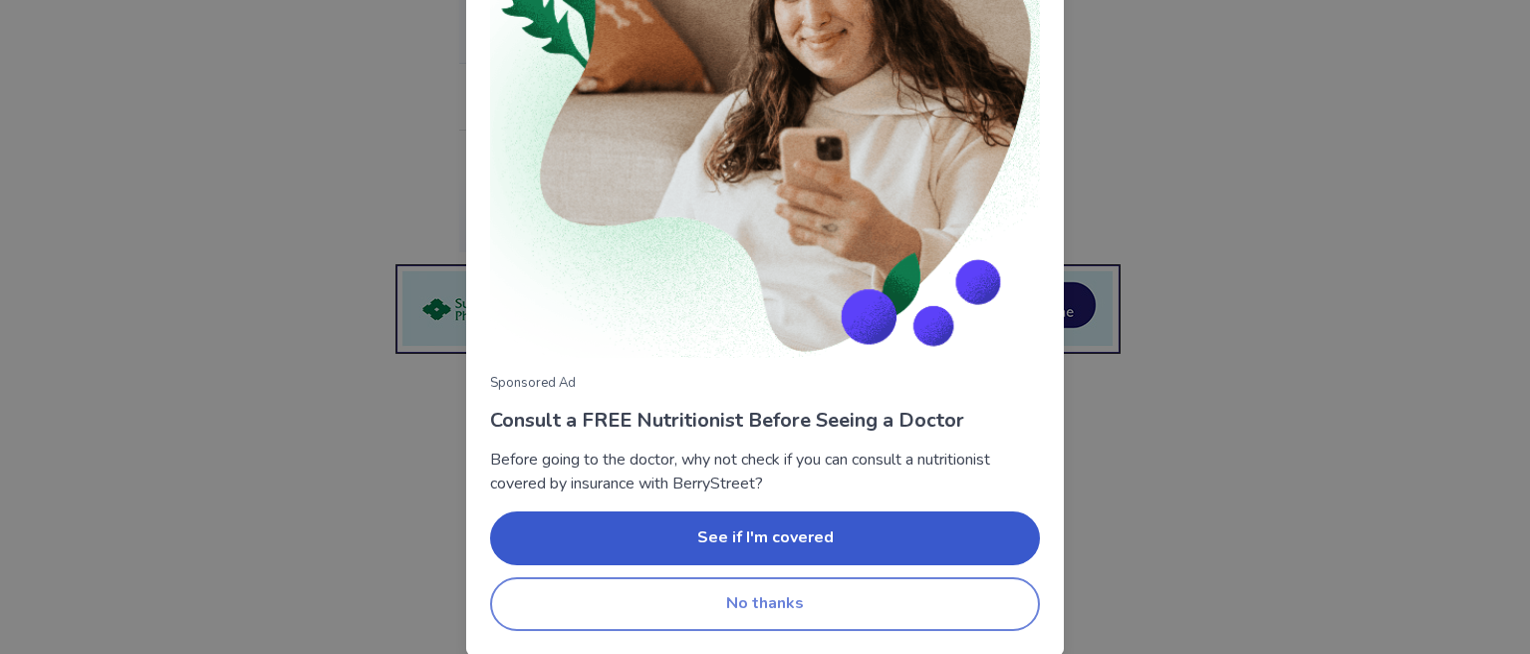
click at [783, 607] on button "No thanks" at bounding box center [765, 604] width 550 height 54
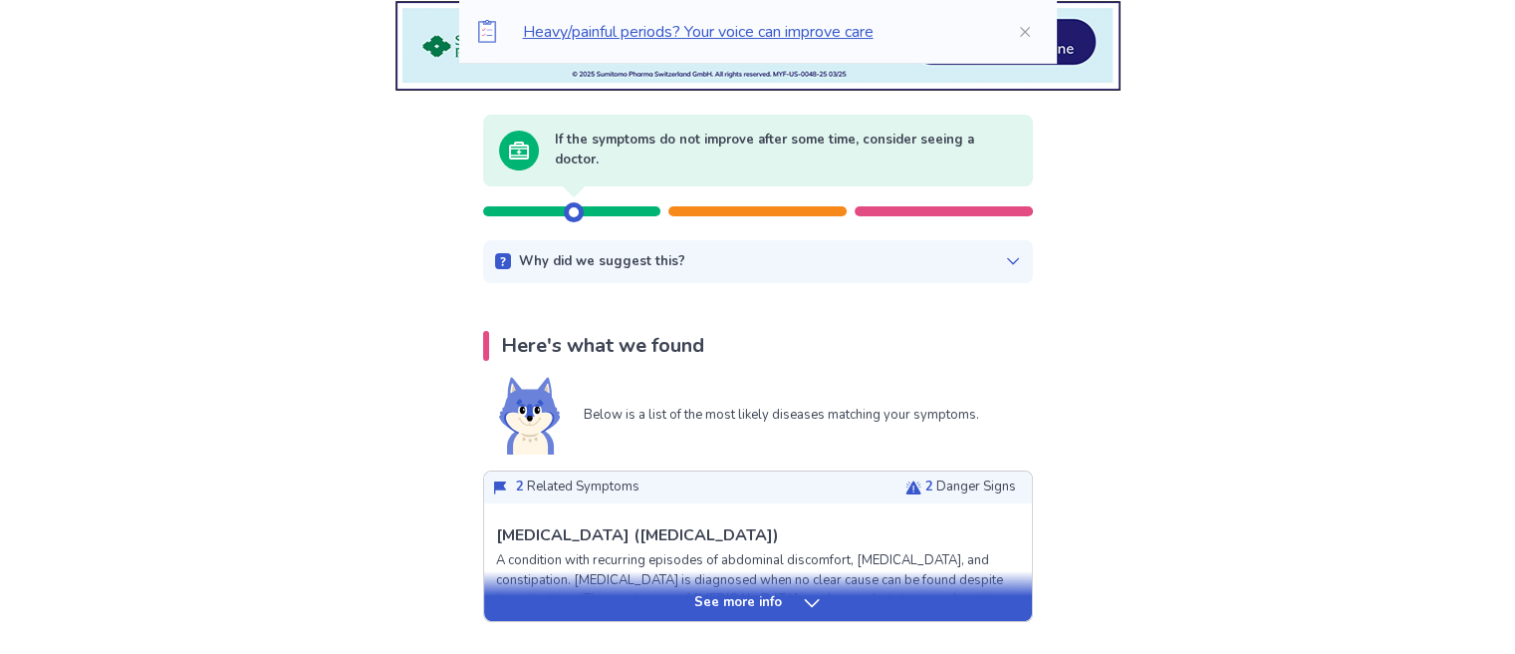
scroll to position [100, 0]
